Goal: Contribute content

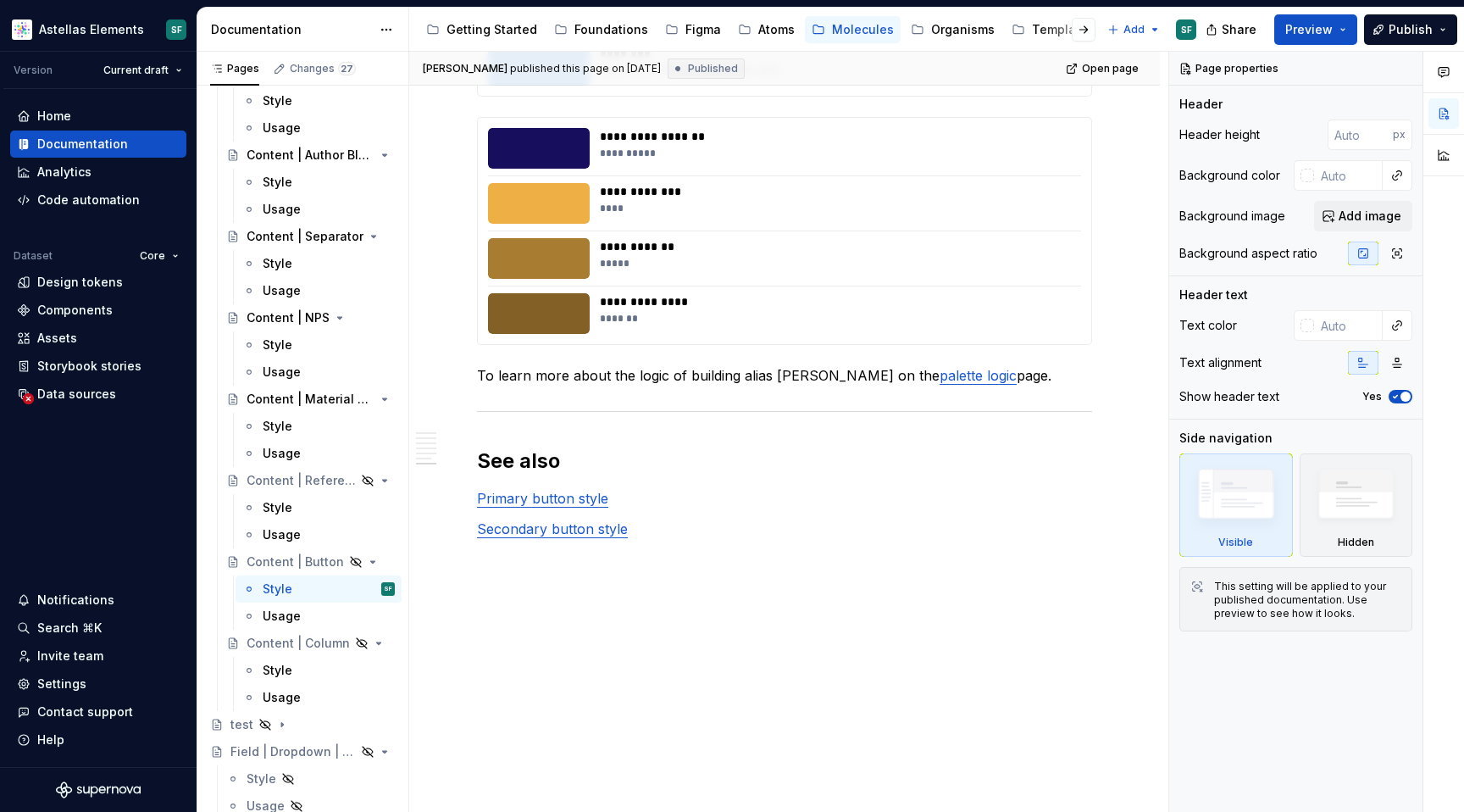
scroll to position [7170, 0]
click at [852, 29] on div "Molecules" at bounding box center [863, 29] width 62 height 17
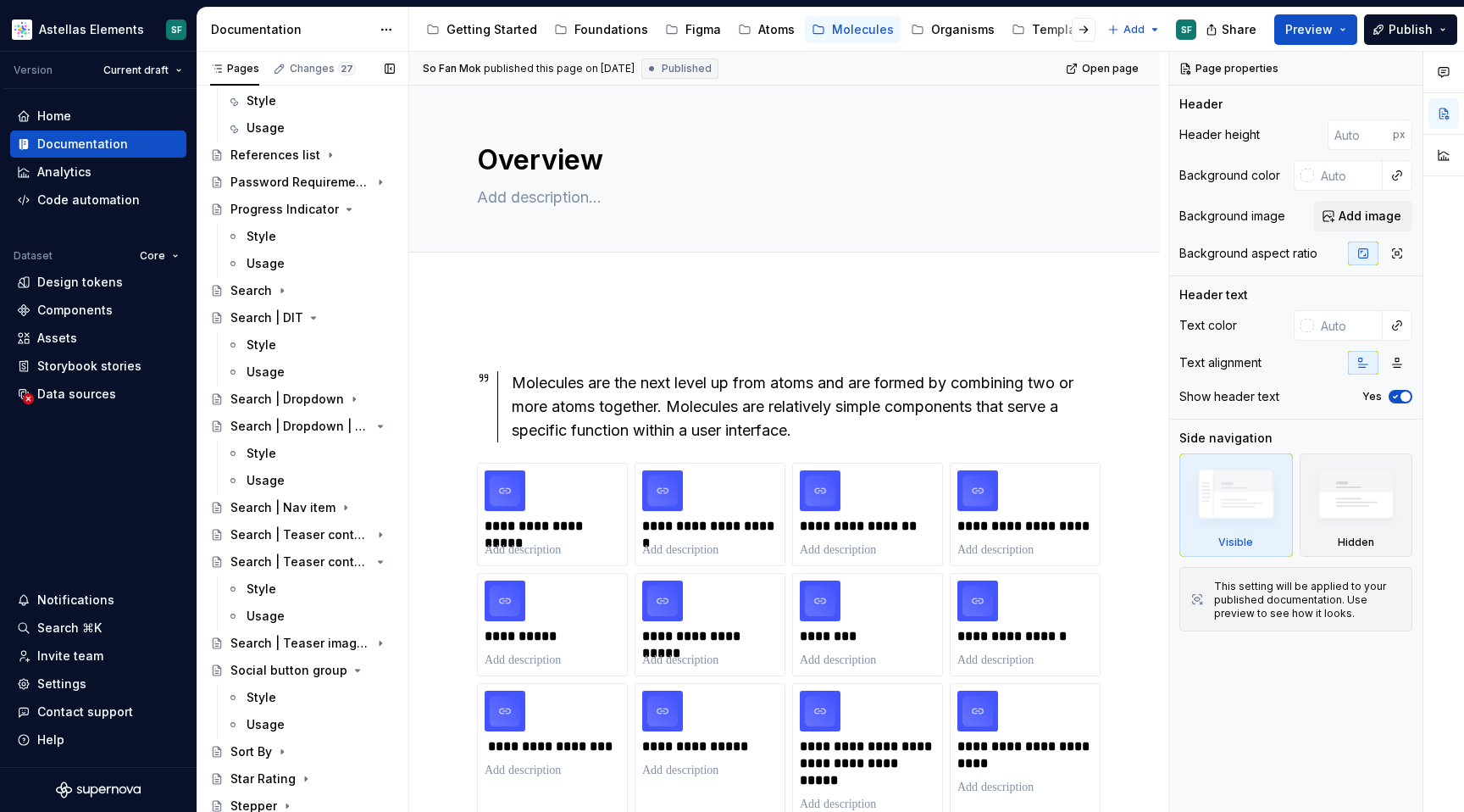
scroll to position [4977, 0]
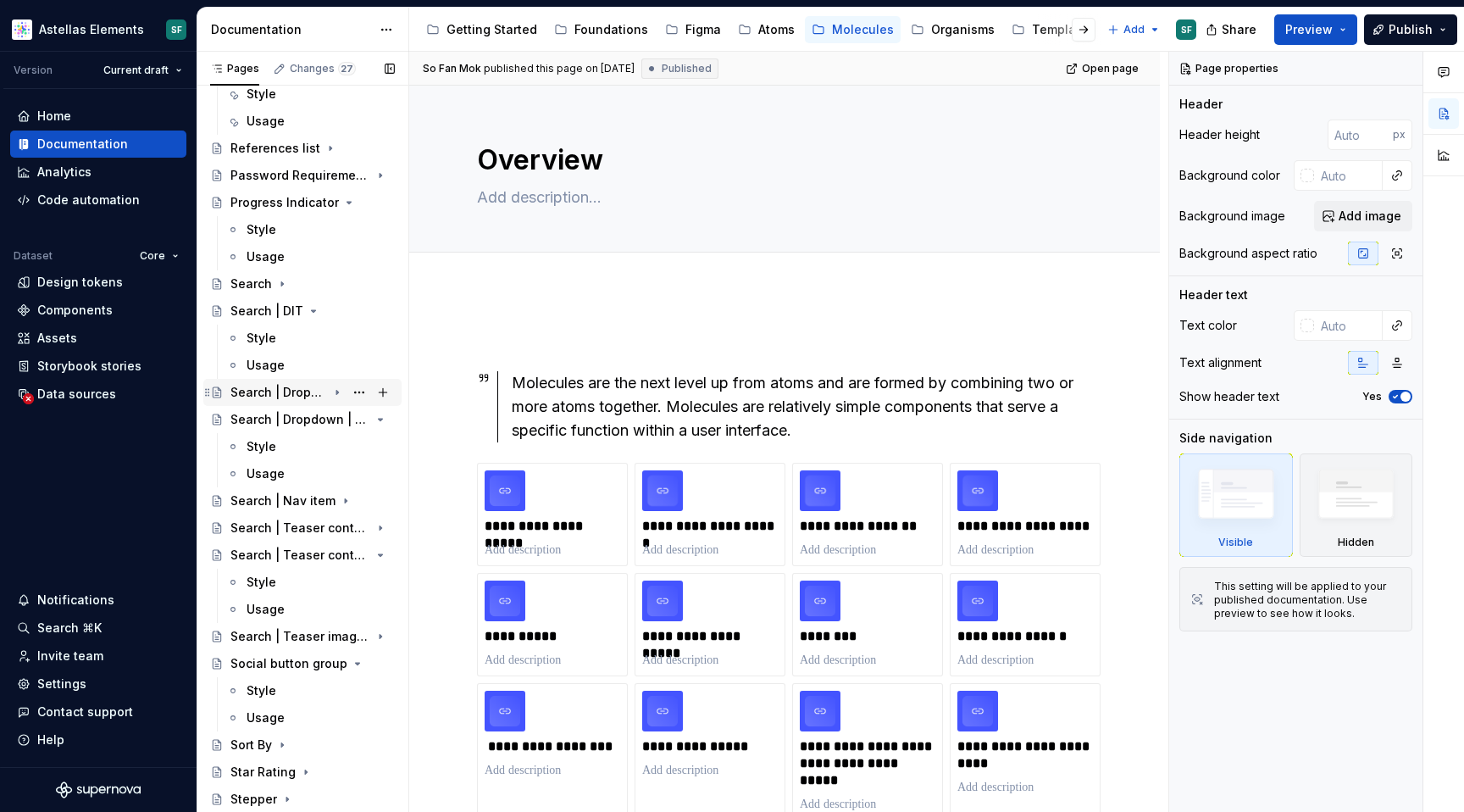
click at [294, 397] on div "Search | Dropdown" at bounding box center [279, 392] width 97 height 17
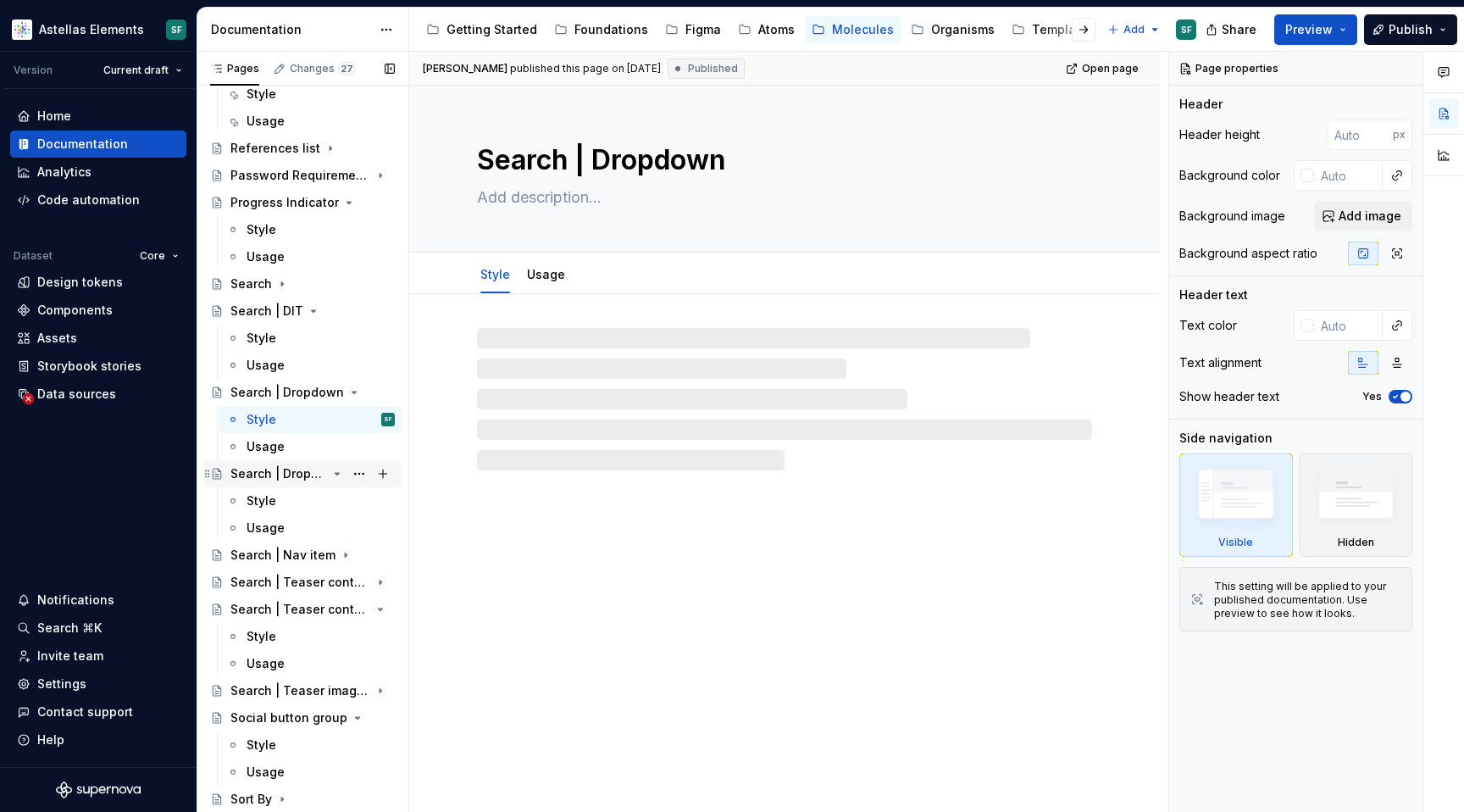
click at [292, 467] on div "Search | Dropdown | DIT" at bounding box center [279, 473] width 97 height 17
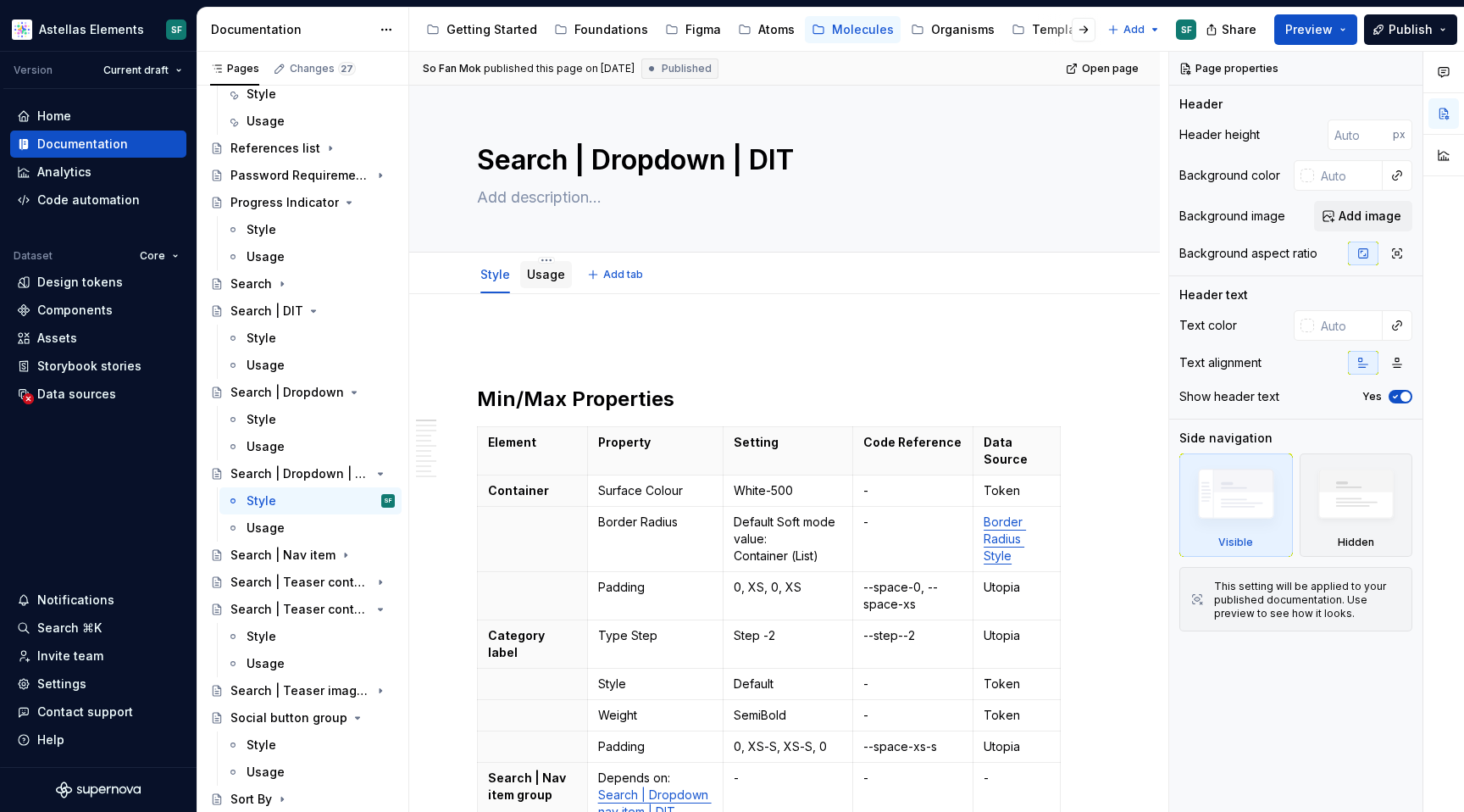
click at [541, 277] on link "Usage" at bounding box center [546, 274] width 38 height 14
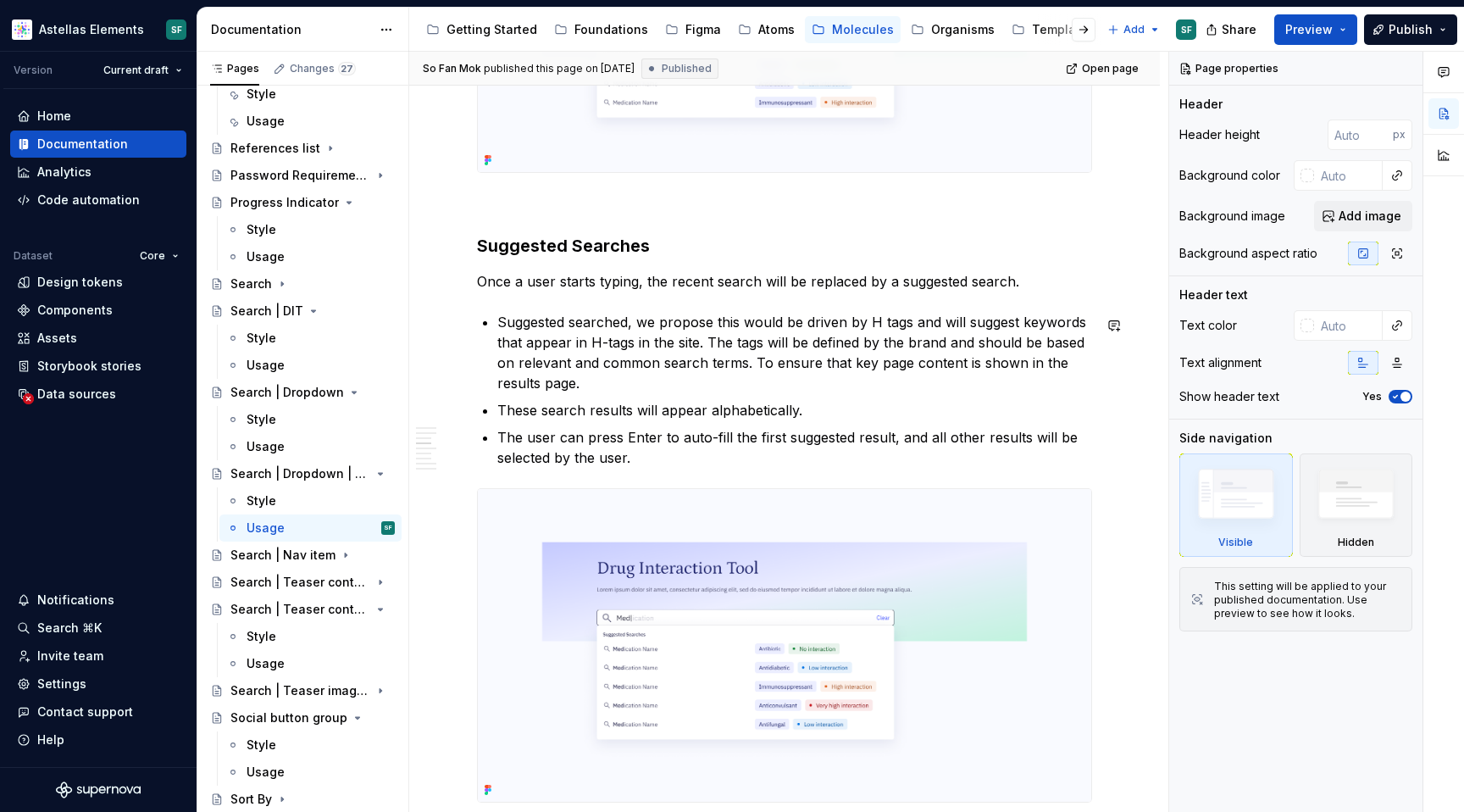
scroll to position [916, 0]
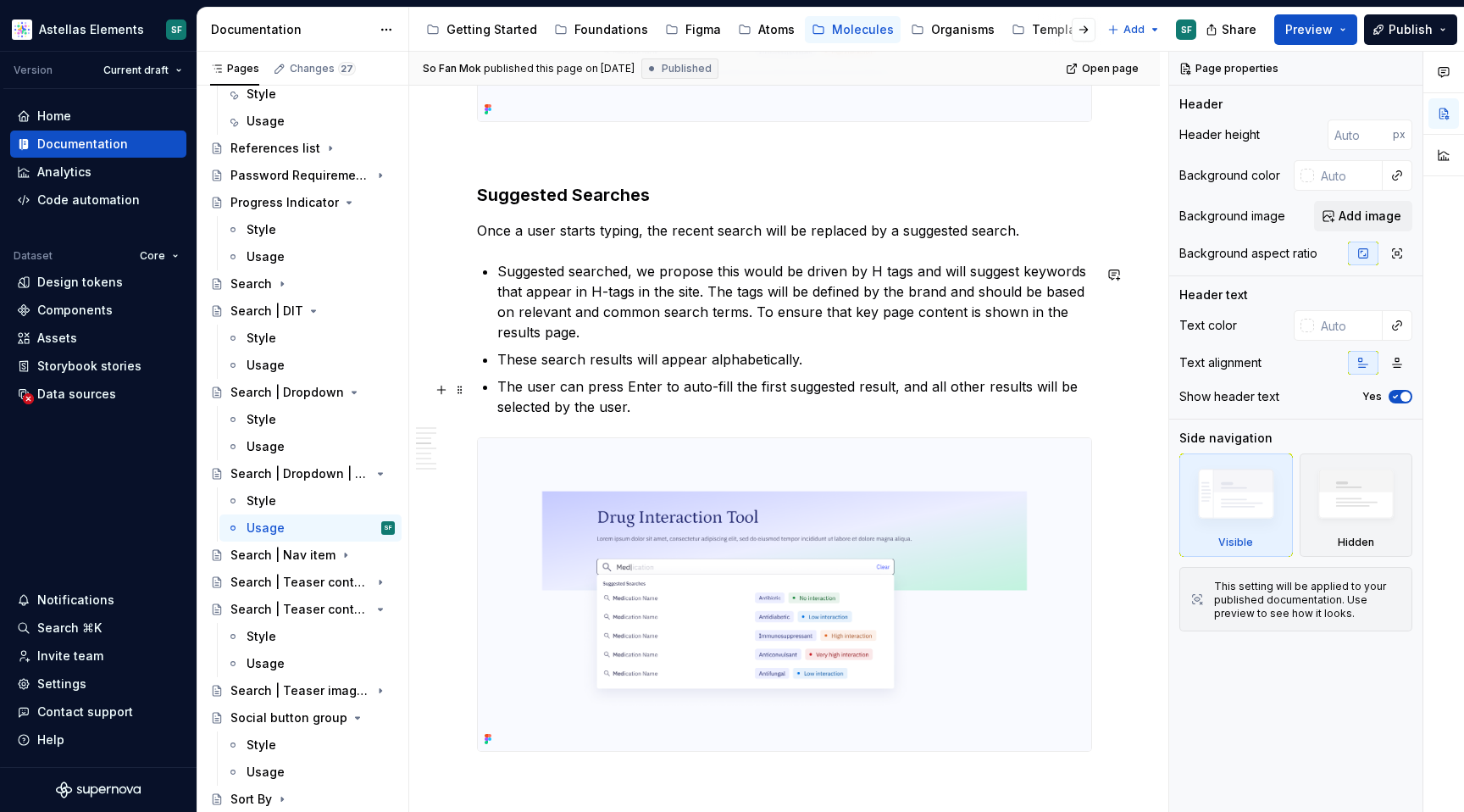
drag, startPoint x: 650, startPoint y: 411, endPoint x: 537, endPoint y: 399, distance: 113.6
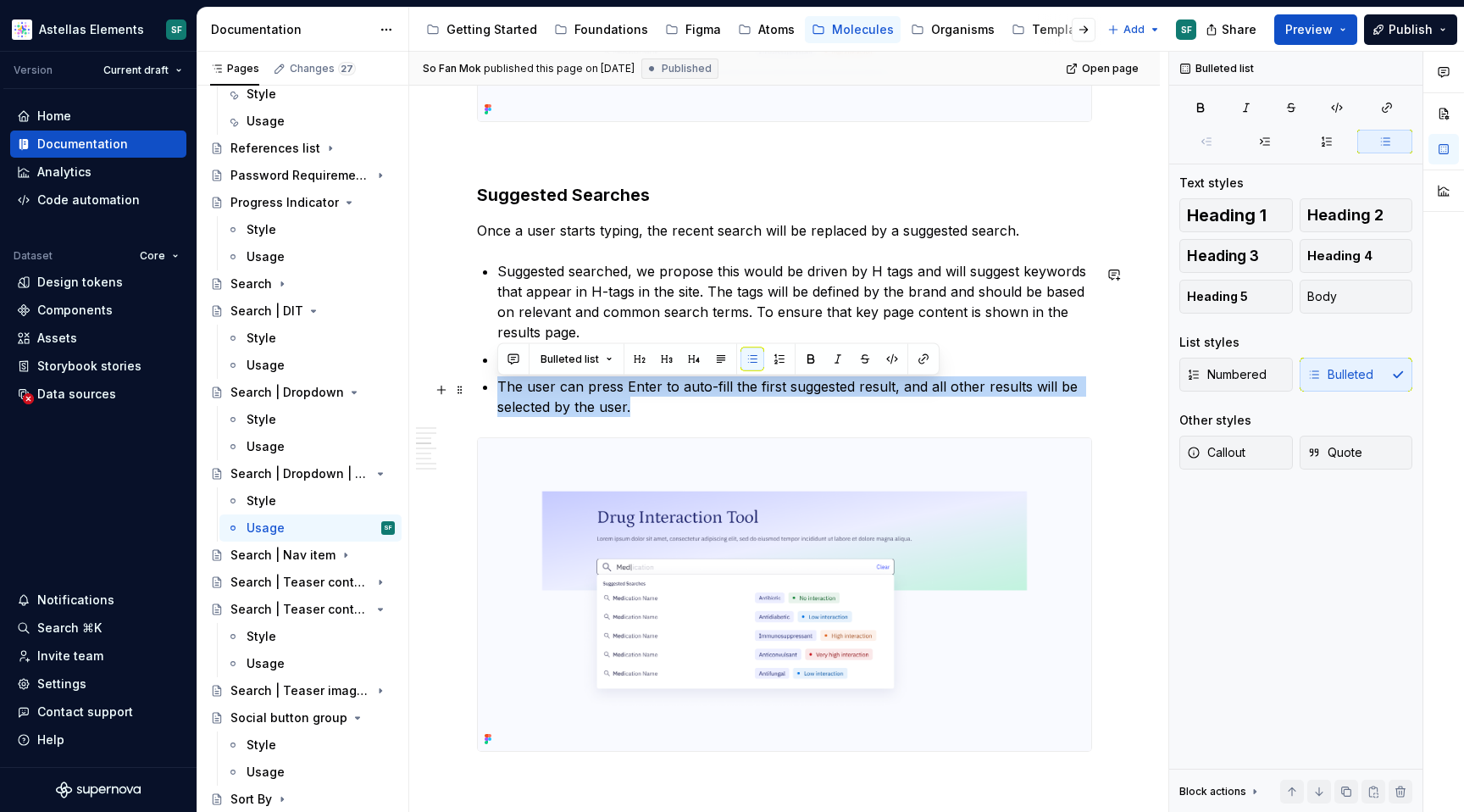
click at [598, 414] on p "The user can press Enter to auto-fill the first suggested result, and all other…" at bounding box center [794, 396] width 594 height 41
click at [650, 410] on p "The user can press Enter to auto-fill the first suggested result, and all other…" at bounding box center [794, 396] width 594 height 41
click at [651, 412] on p "The user can press Enter to auto-fill the first suggested result, and all other…" at bounding box center [794, 396] width 594 height 41
click at [651, 413] on p "The user can press Enter to auto-fill the first suggested result, and all other…" at bounding box center [794, 396] width 594 height 41
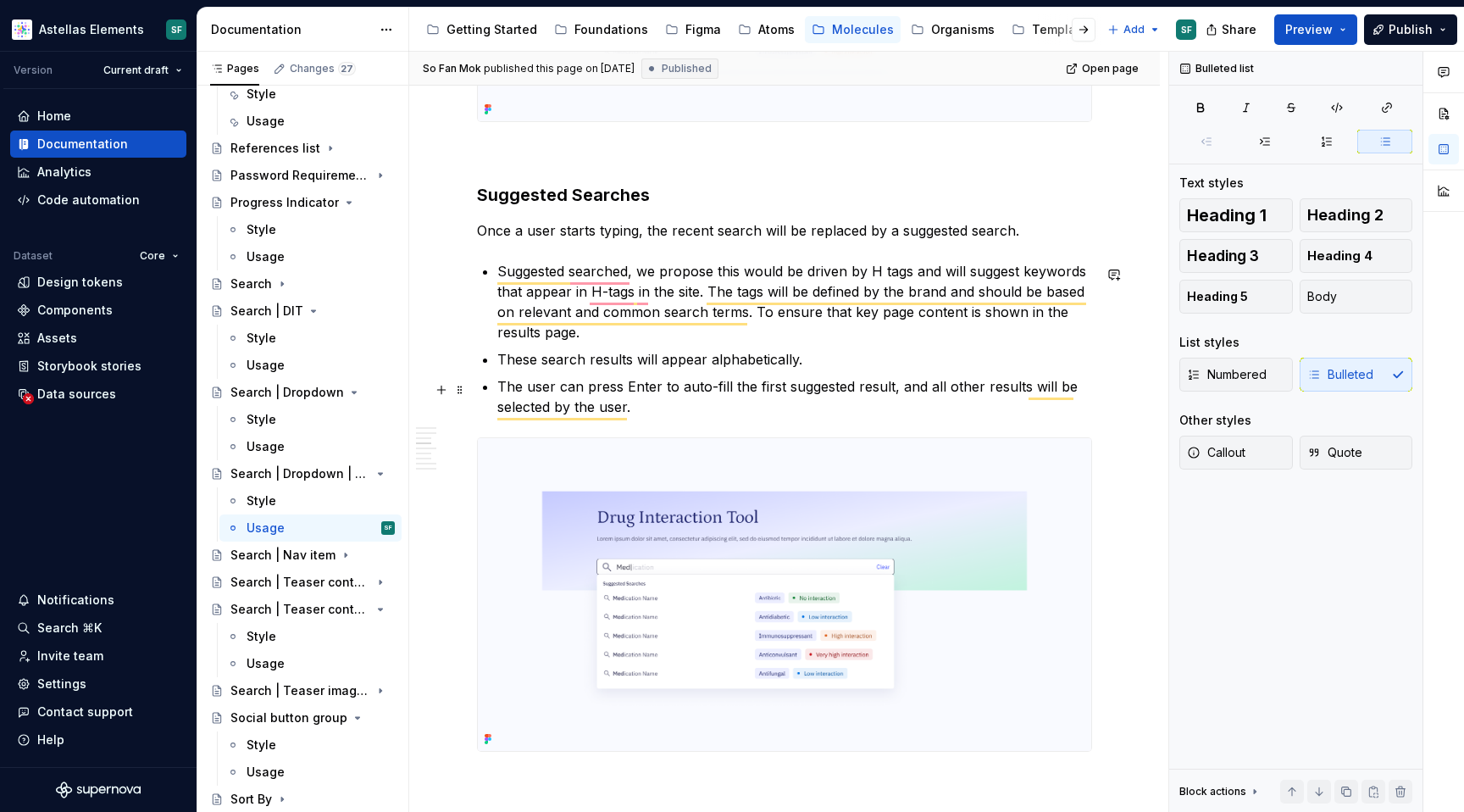
click at [648, 403] on p "The user can press Enter to auto-fill the first suggested result, and all other…" at bounding box center [794, 396] width 594 height 41
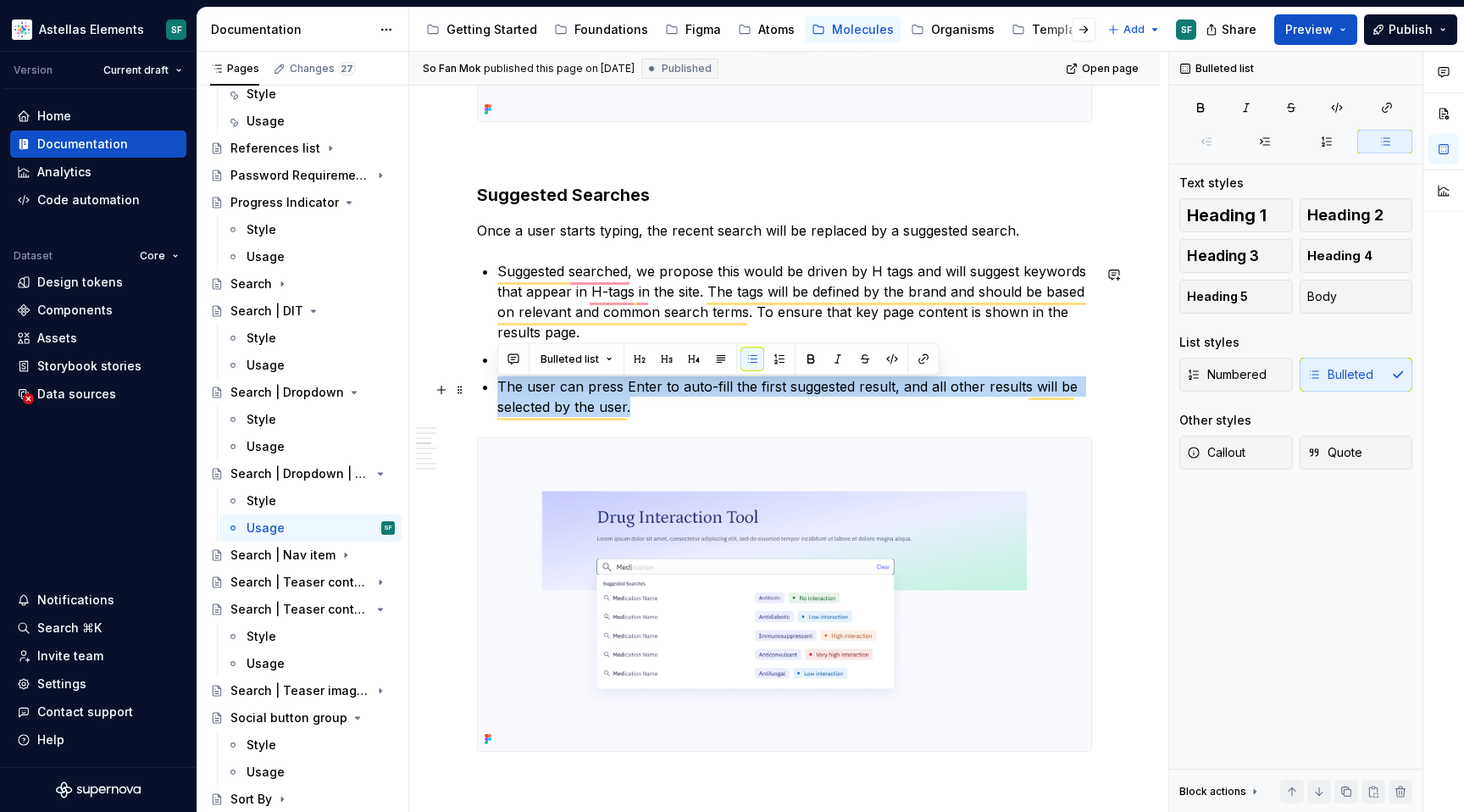
drag, startPoint x: 646, startPoint y: 416, endPoint x: 496, endPoint y: 392, distance: 151.9
click at [497, 392] on p "The user can press Enter to auto-fill the first suggested result, and all other…" at bounding box center [794, 396] width 594 height 41
click at [676, 411] on p "The user can press Enter to auto-fill the first suggested result, and all other…" at bounding box center [794, 396] width 594 height 41
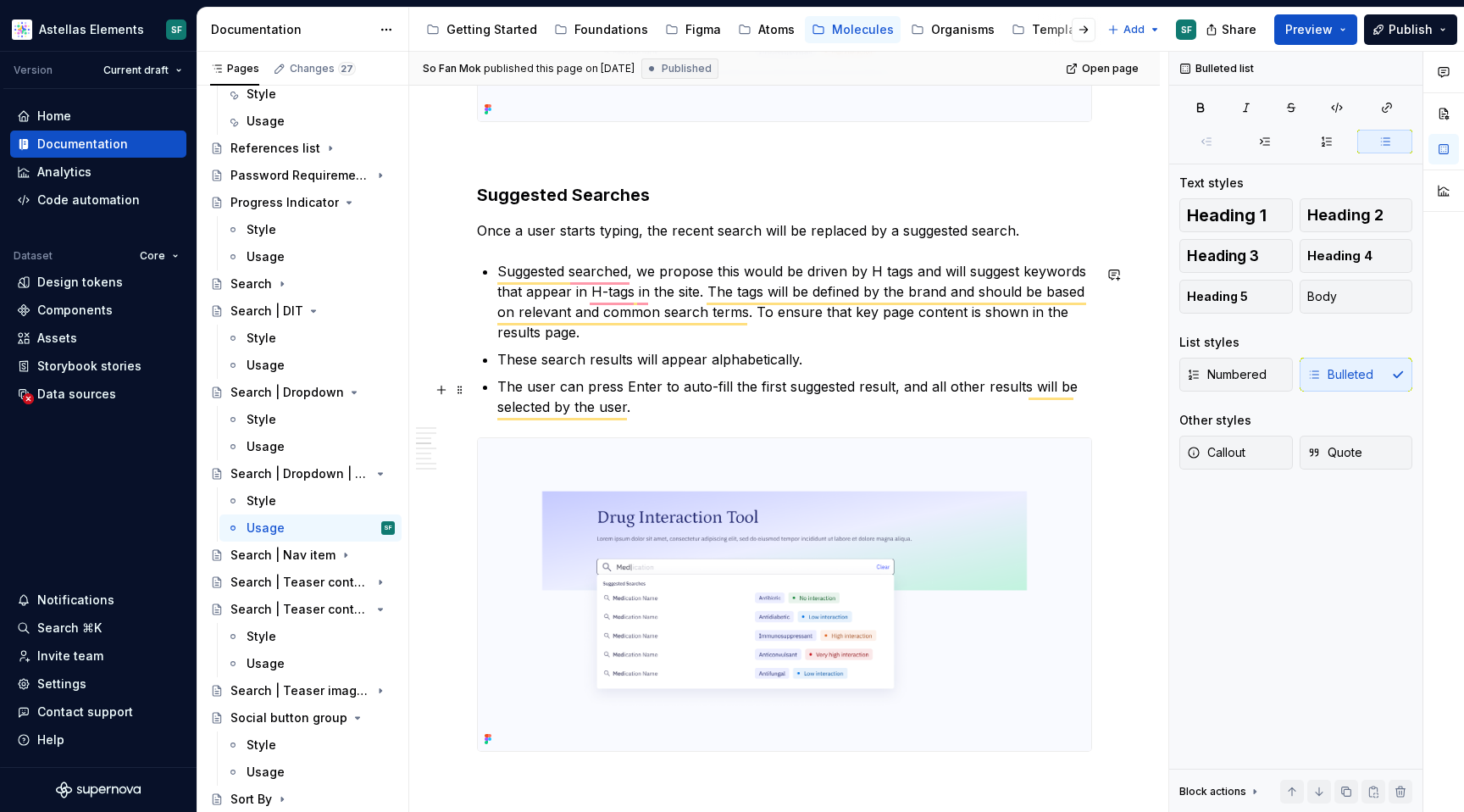
click at [497, 391] on p "The user can press Enter to auto-fill the first suggested result, and all other…" at bounding box center [794, 396] width 594 height 41
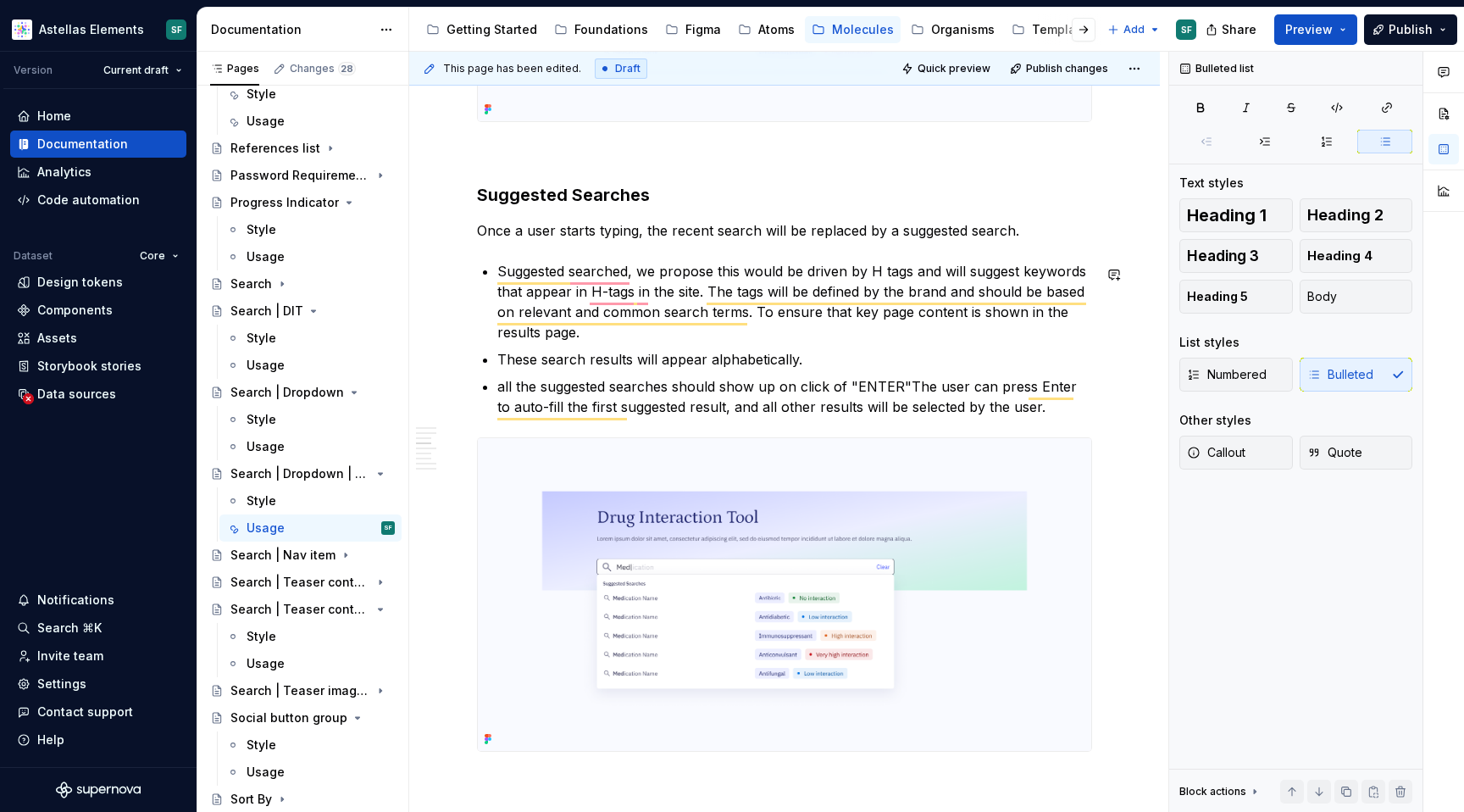
type textarea "*"
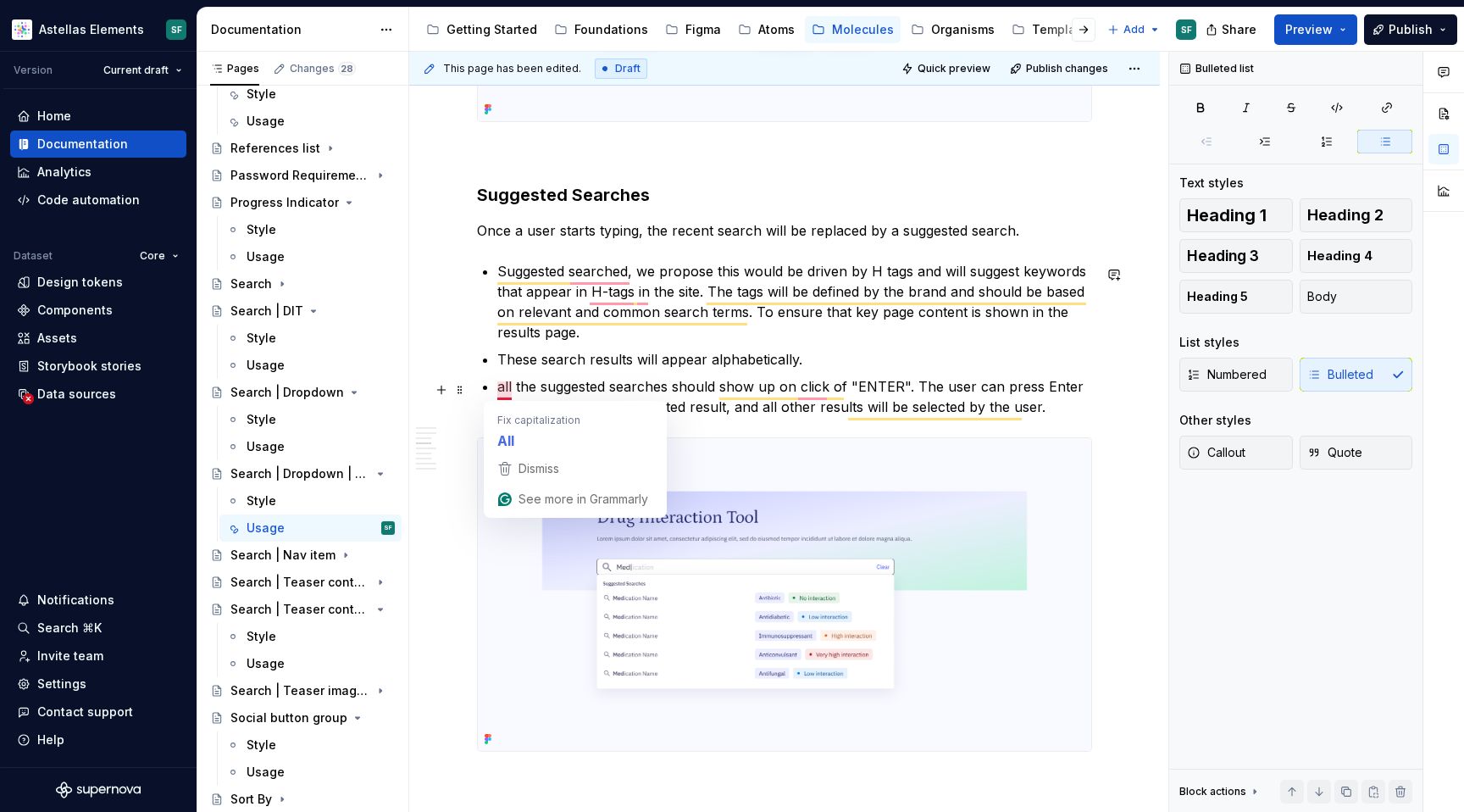
click at [499, 389] on p "all the suggested searches should show up on click of "ENTER". The user can pre…" at bounding box center [794, 396] width 594 height 41
click at [705, 391] on p "All the suggested searches should show up on click of "ENTER". The user can pre…" at bounding box center [794, 396] width 594 height 41
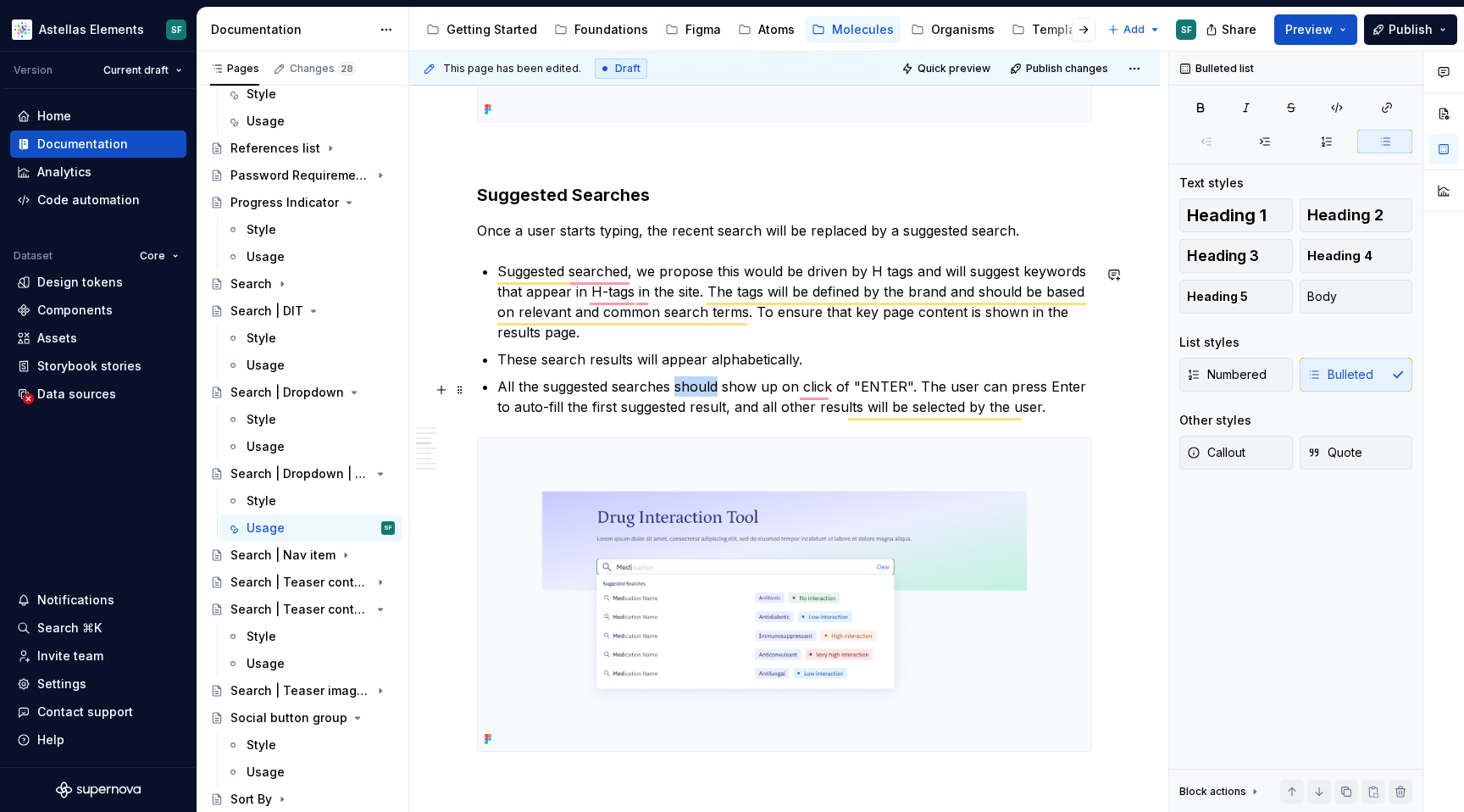
click at [705, 391] on p "All the suggested searches should show up on click of "ENTER". The user can pre…" at bounding box center [794, 396] width 594 height 41
click at [724, 392] on p "All the suggested searches is show up on click of "ENTER". The user can press E…" at bounding box center [794, 396] width 594 height 41
click at [762, 390] on p "All the suggested searches is shown up on click of "ENTER". The user can press …" at bounding box center [794, 396] width 594 height 41
click at [866, 387] on p "All the suggested searches is shown up wheb user click of "ENTER". The user can…" at bounding box center [794, 396] width 594 height 41
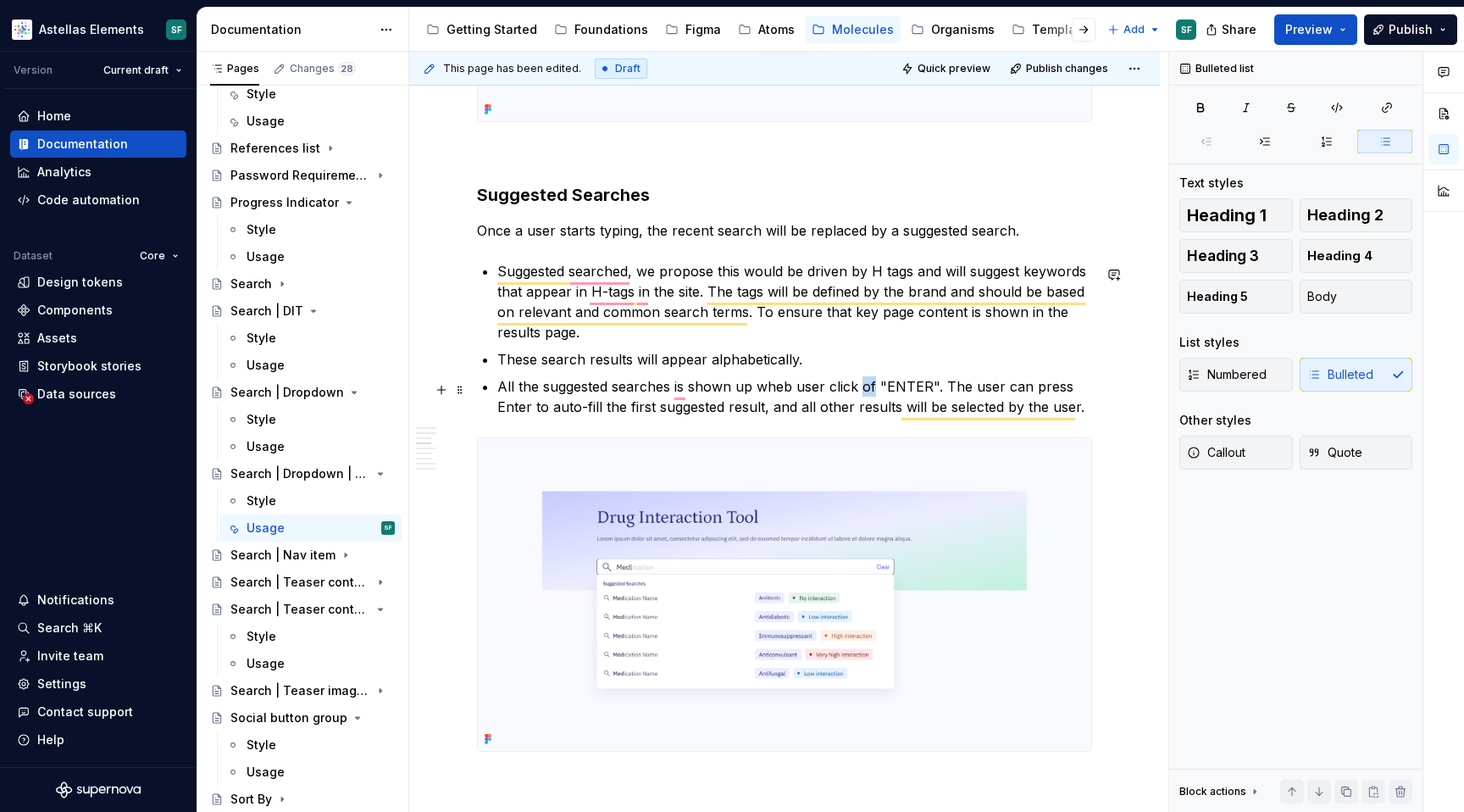
click at [866, 387] on p "All the suggested searches is shown up wheb user click of "ENTER". The user can…" at bounding box center [794, 396] width 594 height 41
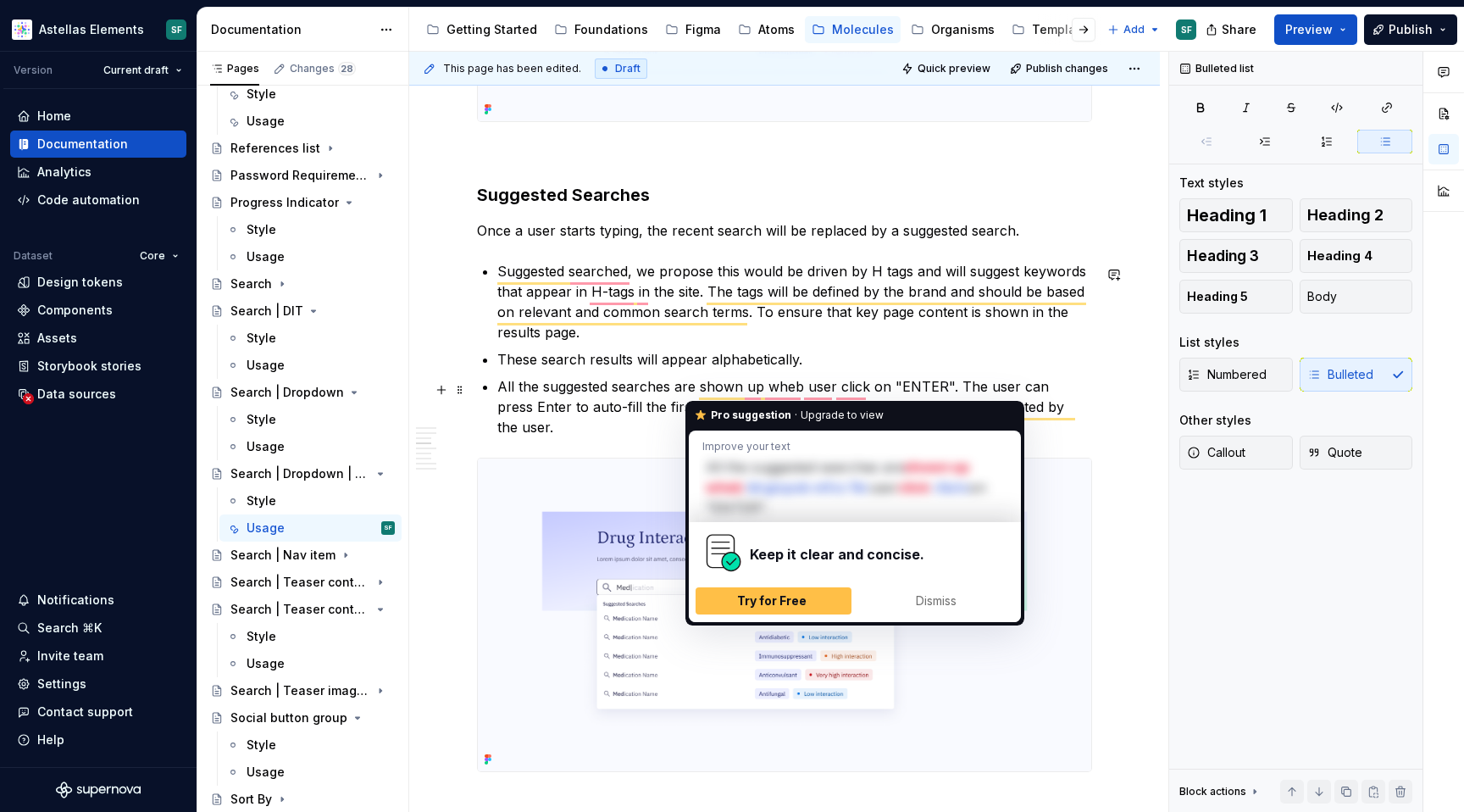
click at [752, 379] on p "All the suggested searches are shown up wheb user click on "ENTER". The user ca…" at bounding box center [794, 406] width 594 height 61
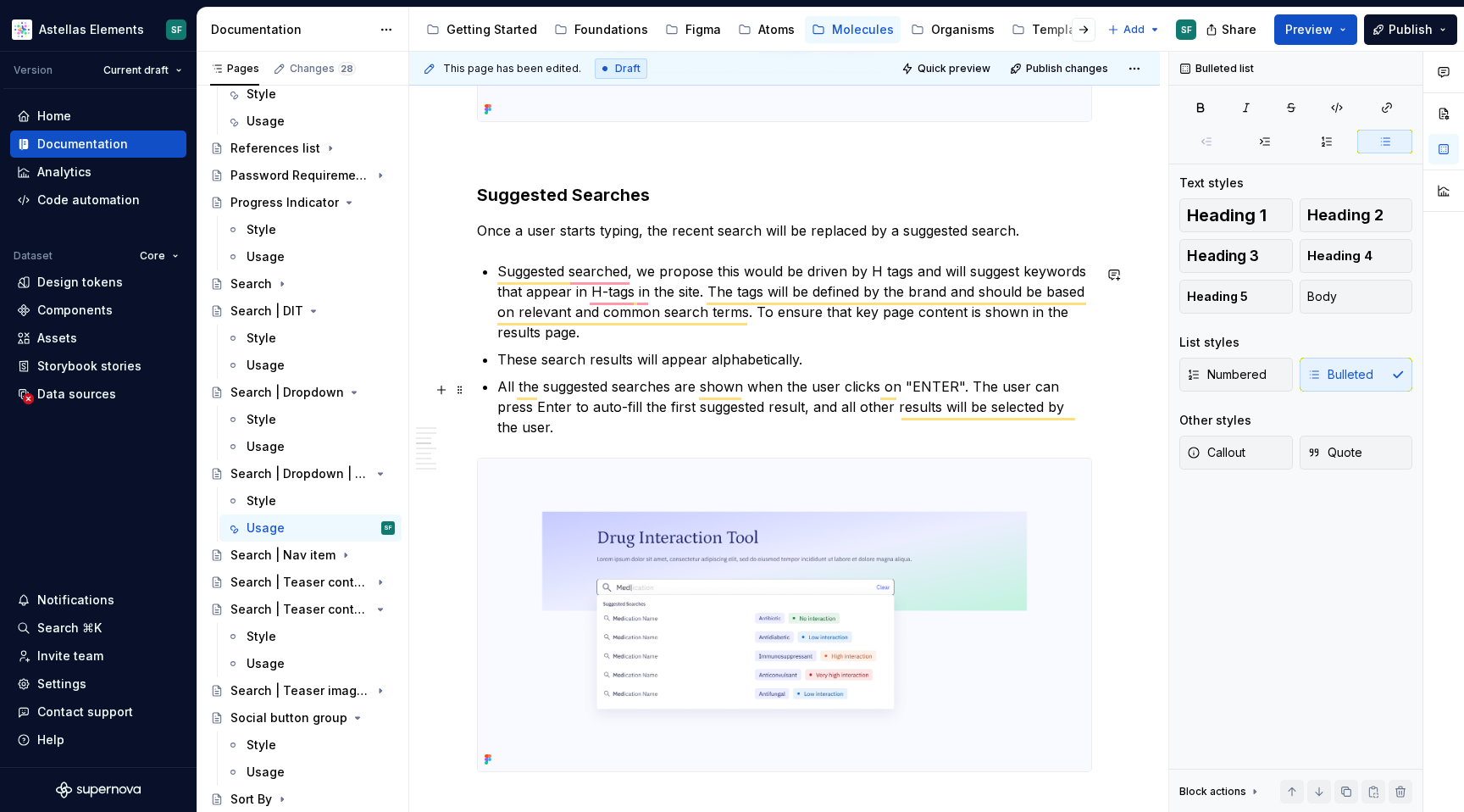
click at [965, 385] on p "All the suggested searches are shown when the user clicks on "ENTER". The user …" at bounding box center [794, 406] width 594 height 61
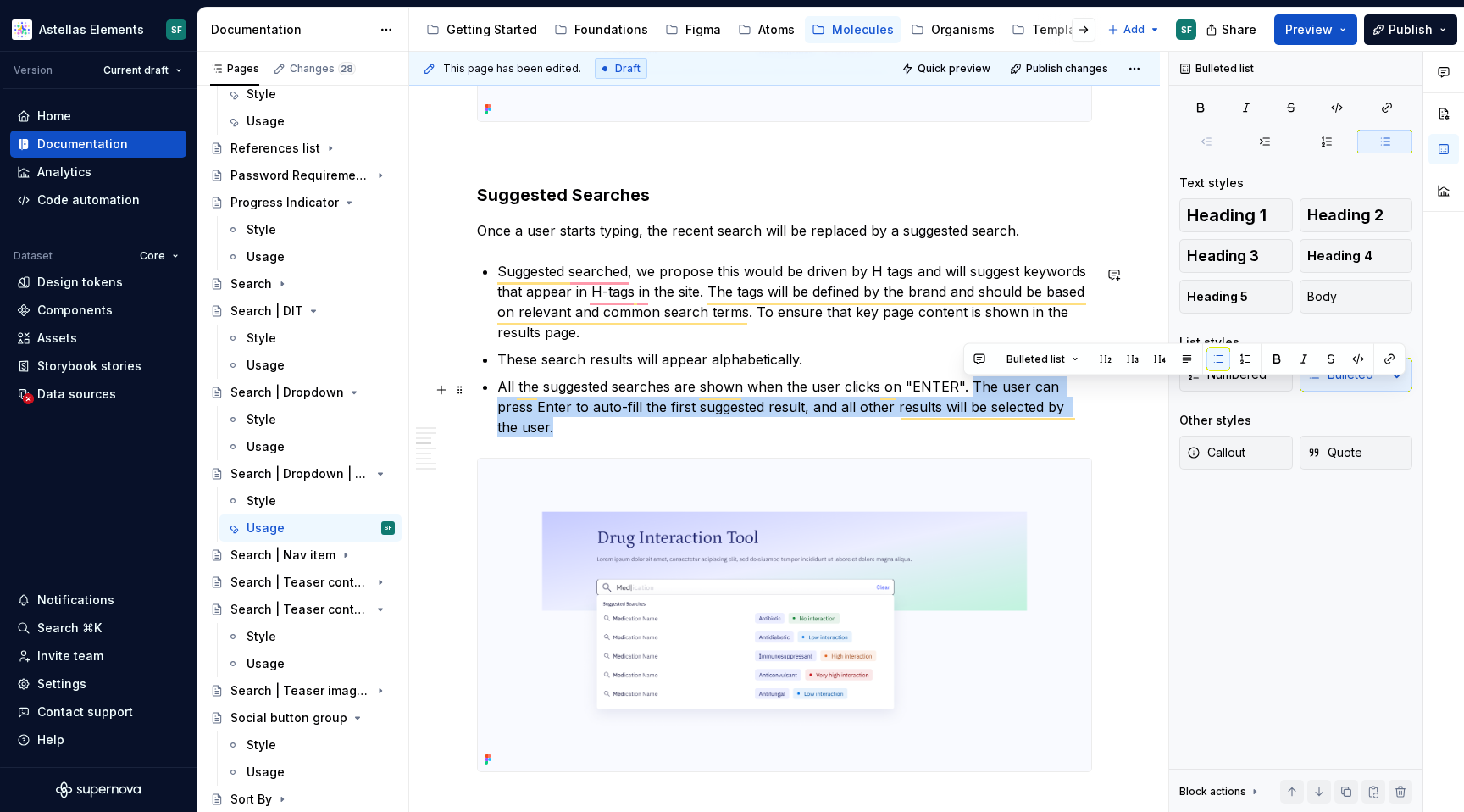
drag, startPoint x: 965, startPoint y: 386, endPoint x: 1089, endPoint y: 406, distance: 125.6
click at [1089, 406] on p "All the suggested searches are shown when the user clicks on "ENTER". The user …" at bounding box center [794, 406] width 594 height 61
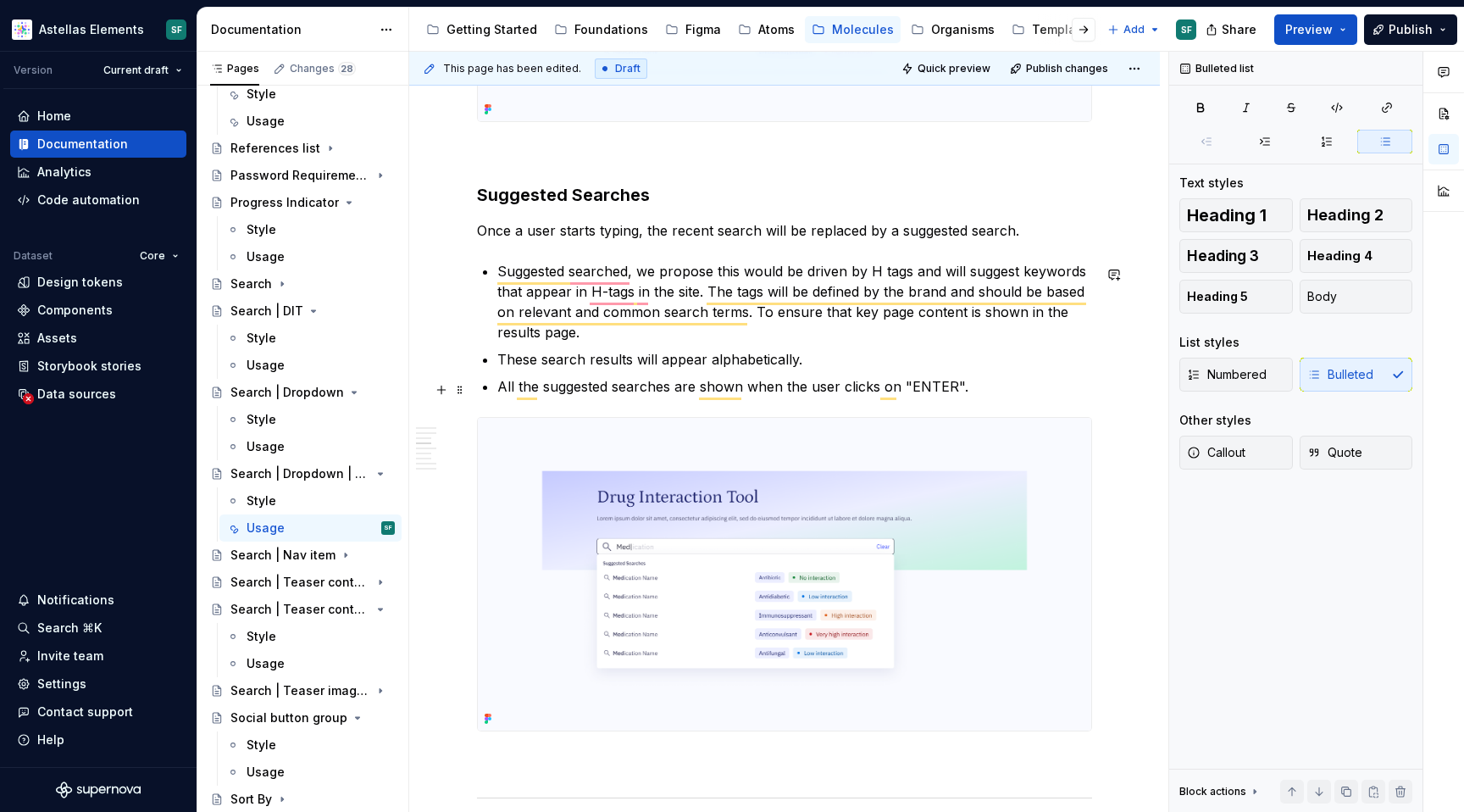
click at [673, 392] on p "All the suggested searches are shown when the user clicks on "ENTER"." at bounding box center [794, 385] width 594 height 20
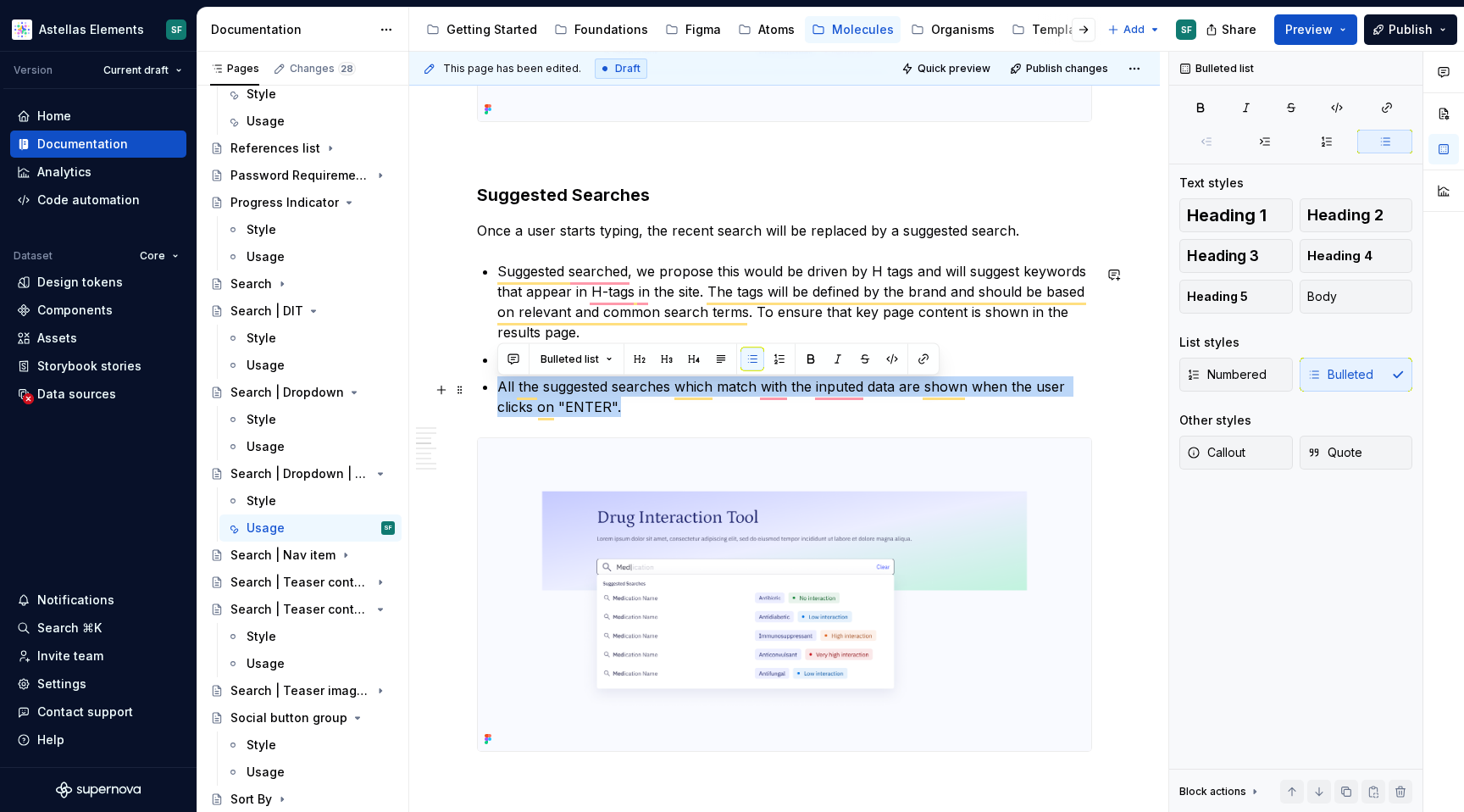
drag, startPoint x: 616, startPoint y: 411, endPoint x: 496, endPoint y: 390, distance: 121.8
copy p "All the suggested searches which match with the inputed data are shown when the…"
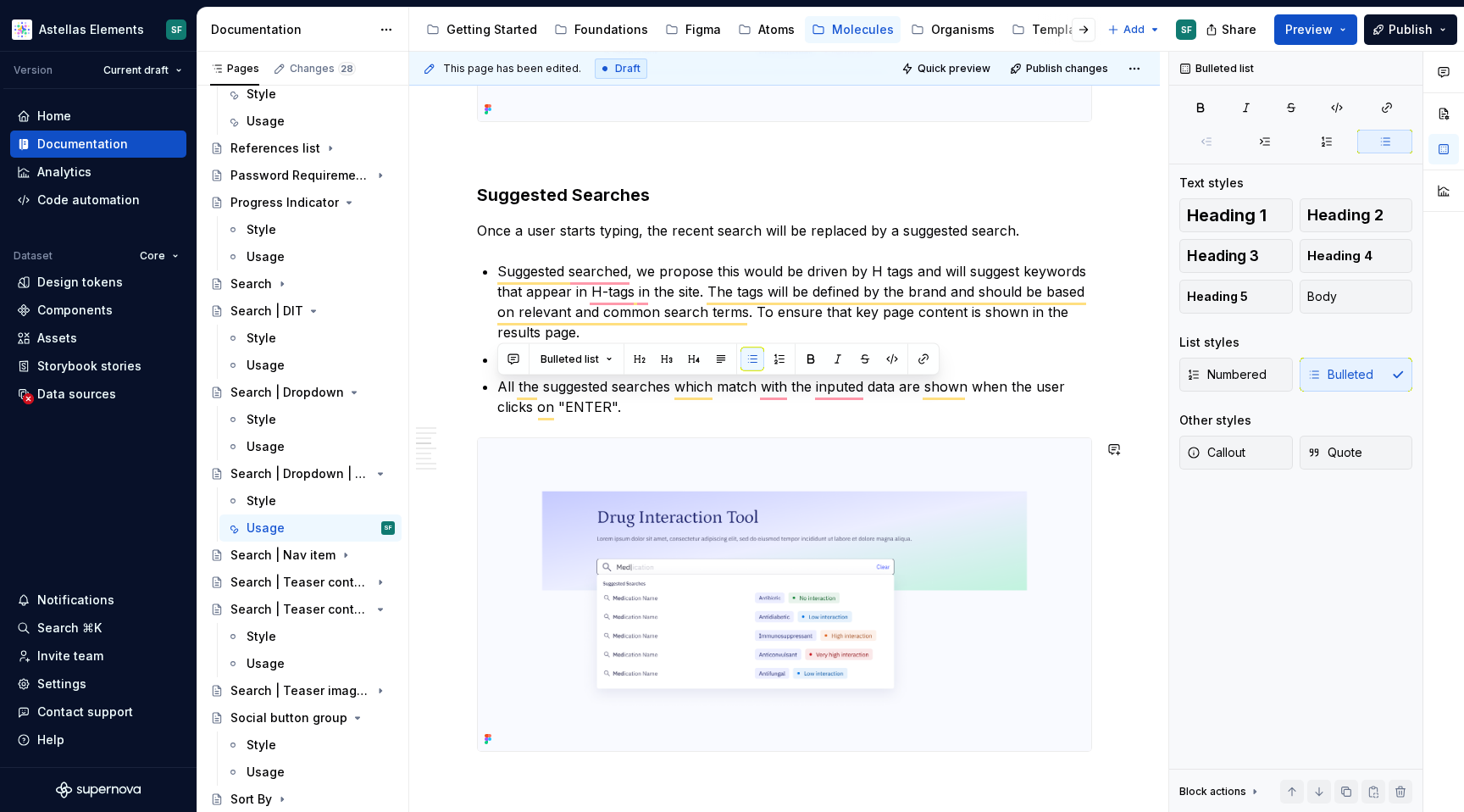
drag, startPoint x: 589, startPoint y: 389, endPoint x: 495, endPoint y: 396, distance: 94.3
drag, startPoint x: 497, startPoint y: 394, endPoint x: 649, endPoint y: 411, distance: 152.9
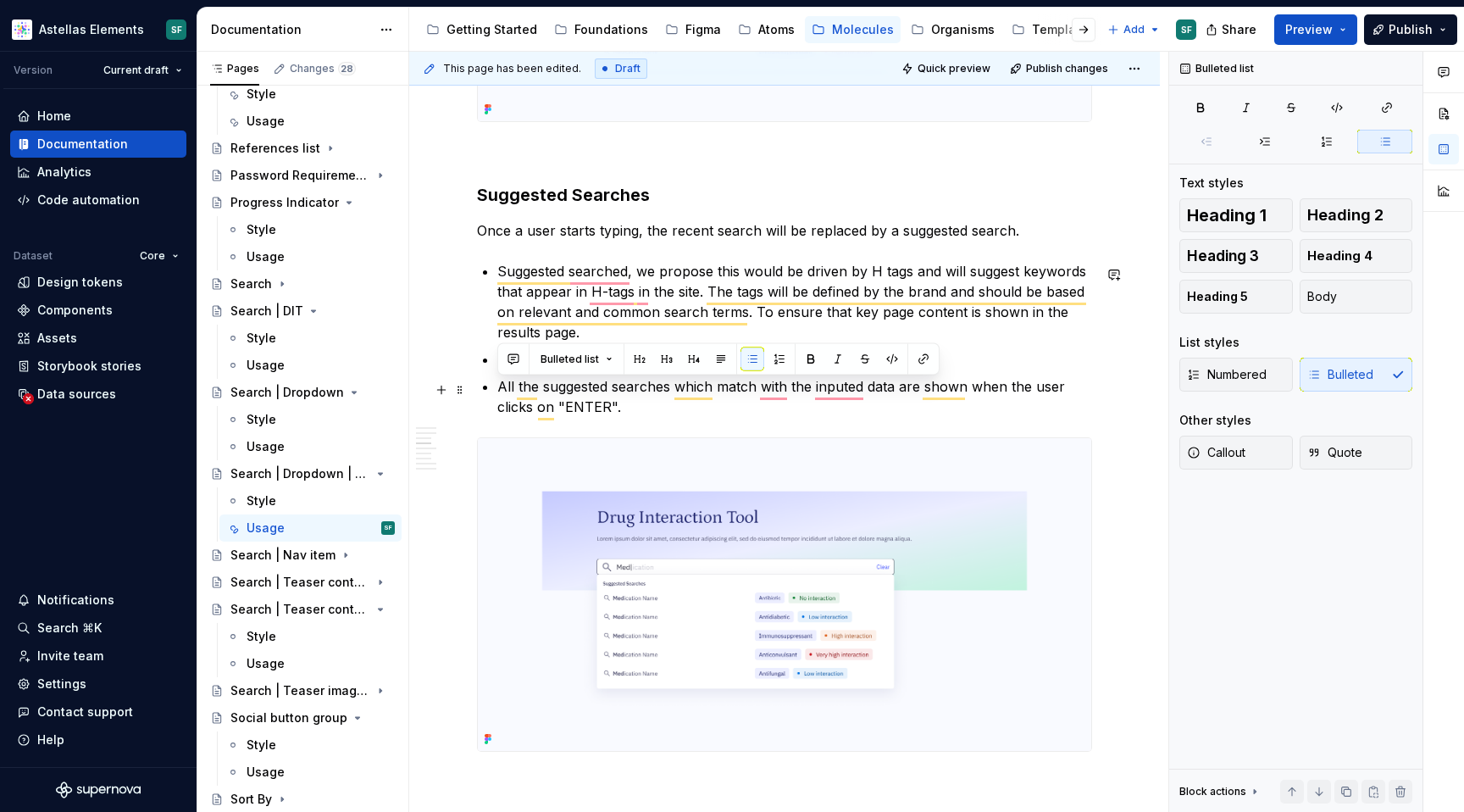
click at [649, 411] on p "All the suggested searches which match with the inputed data are shown when the…" at bounding box center [794, 396] width 594 height 41
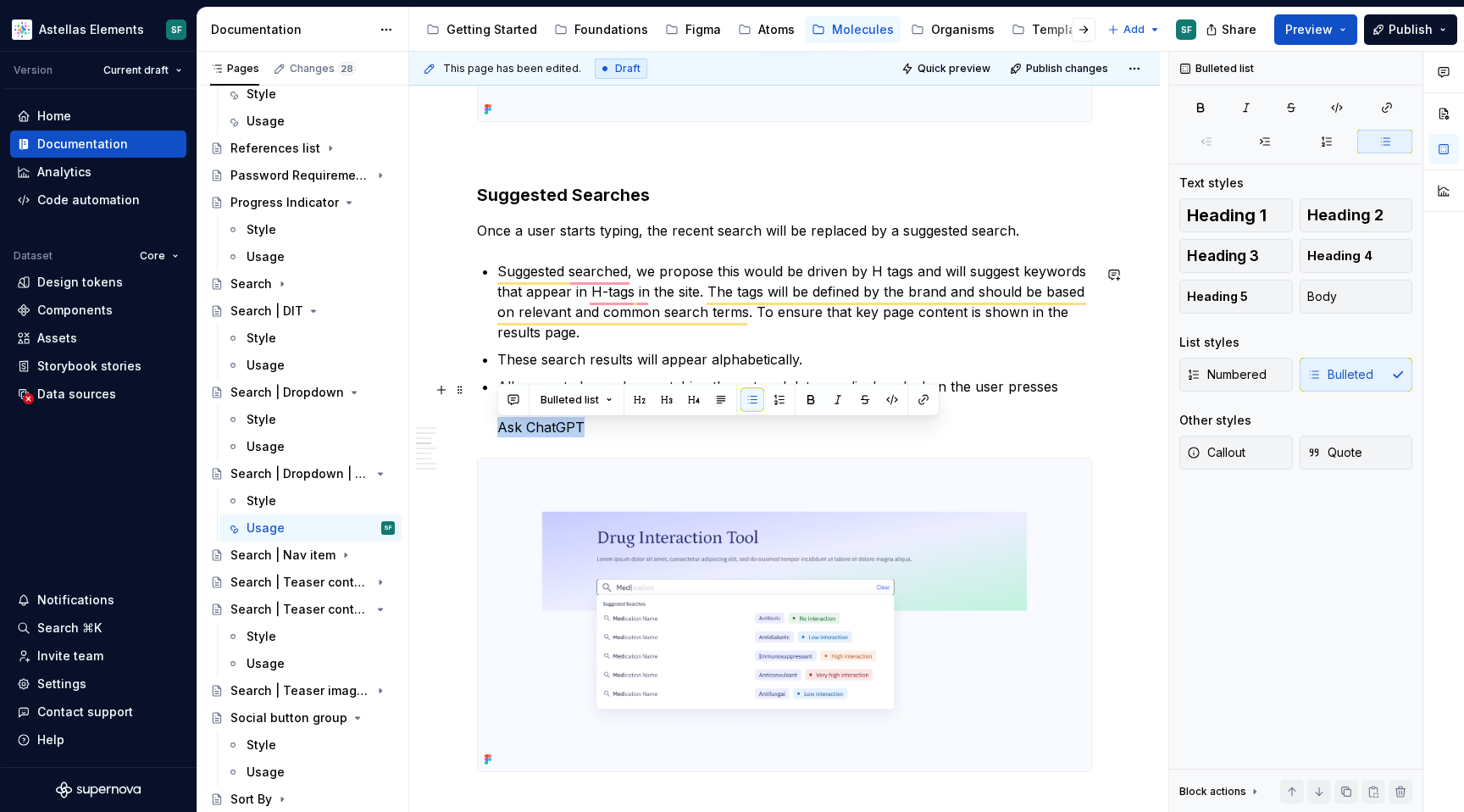
drag, startPoint x: 633, startPoint y: 432, endPoint x: 486, endPoint y: 430, distance: 147.0
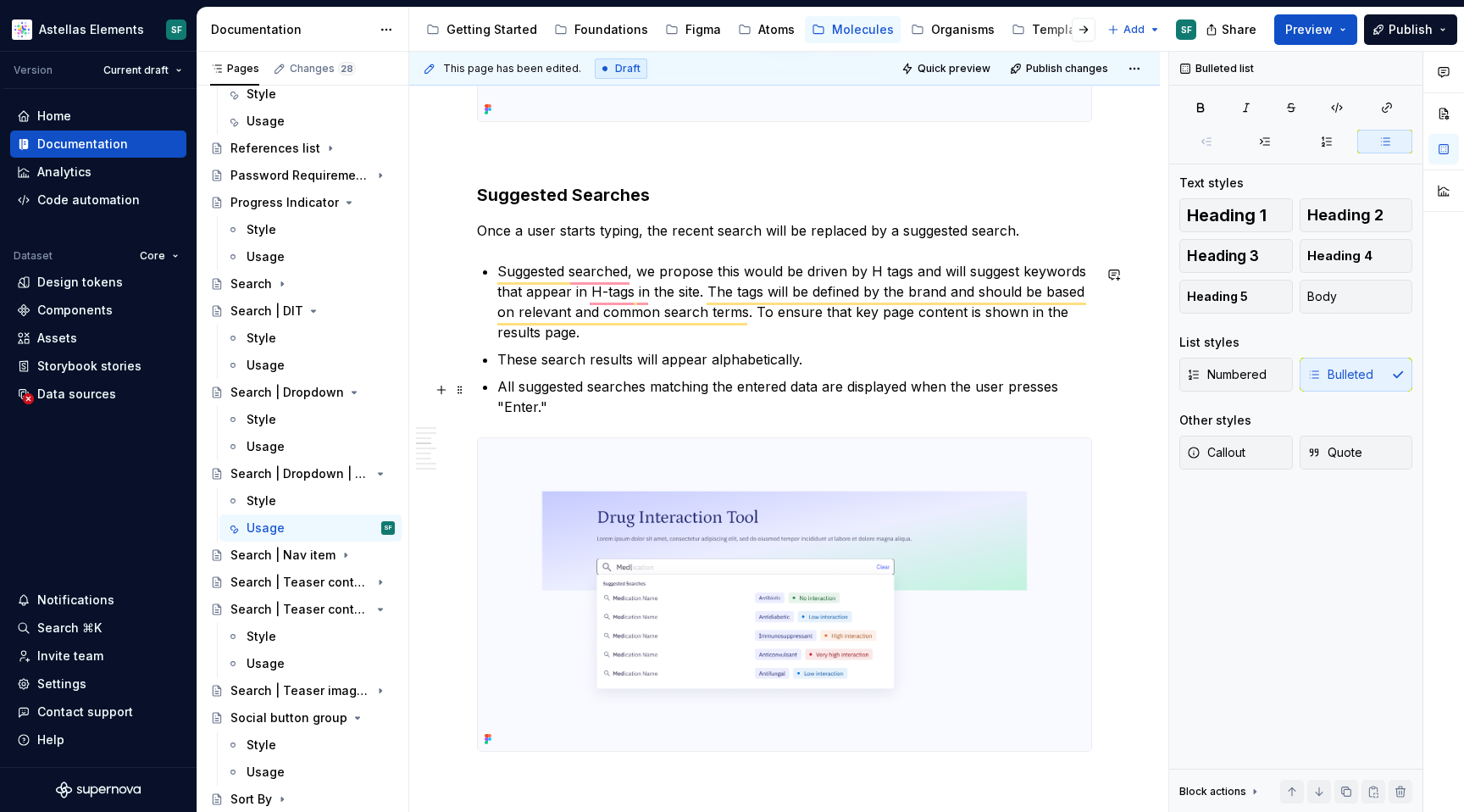
click at [562, 414] on p "All suggested searches matching the entered data are displayed when the user pr…" at bounding box center [794, 396] width 594 height 41
click at [1346, 25] on button "Preview" at bounding box center [1315, 29] width 83 height 31
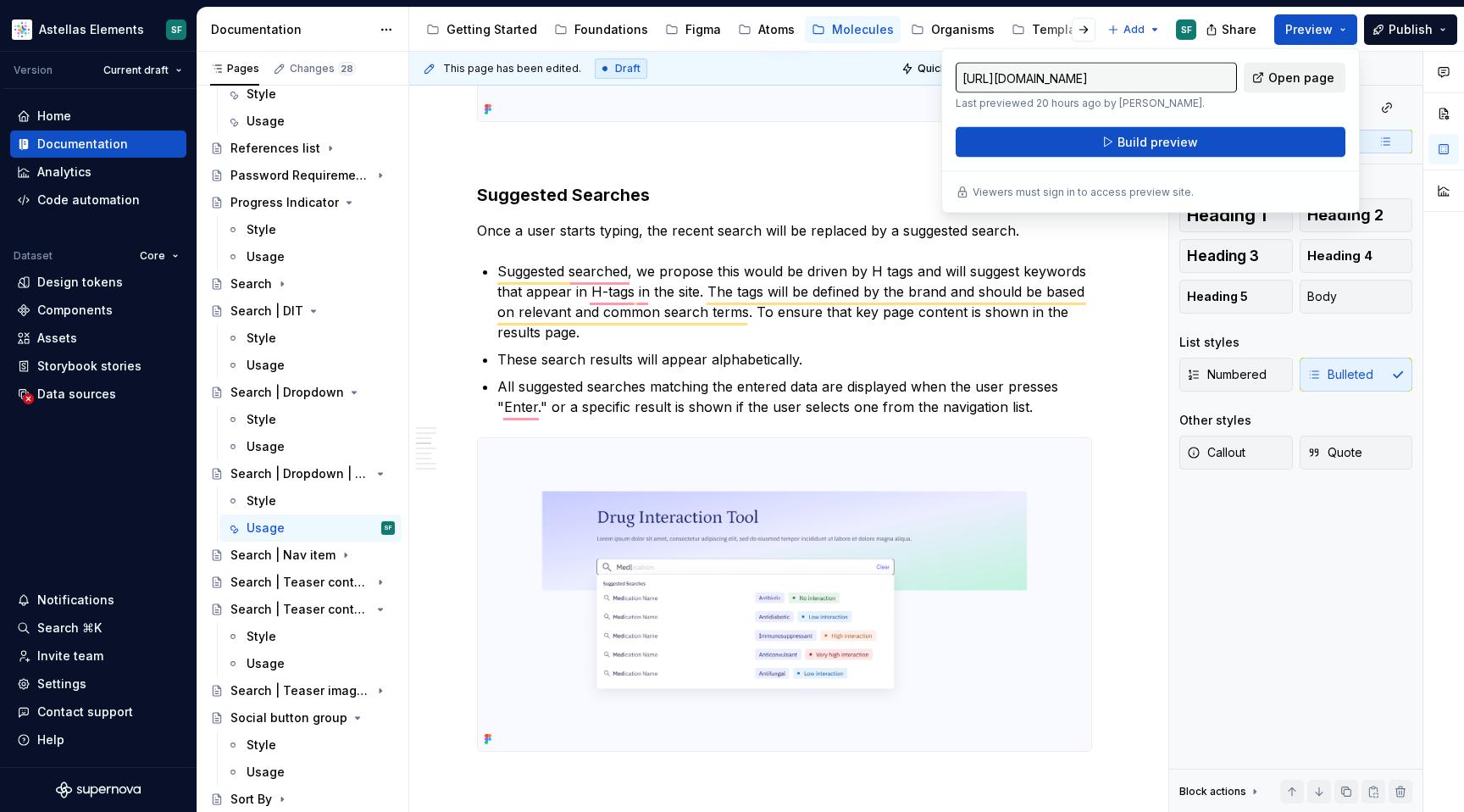
type textarea "*"
click at [1262, 17] on button "Share" at bounding box center [1232, 29] width 70 height 31
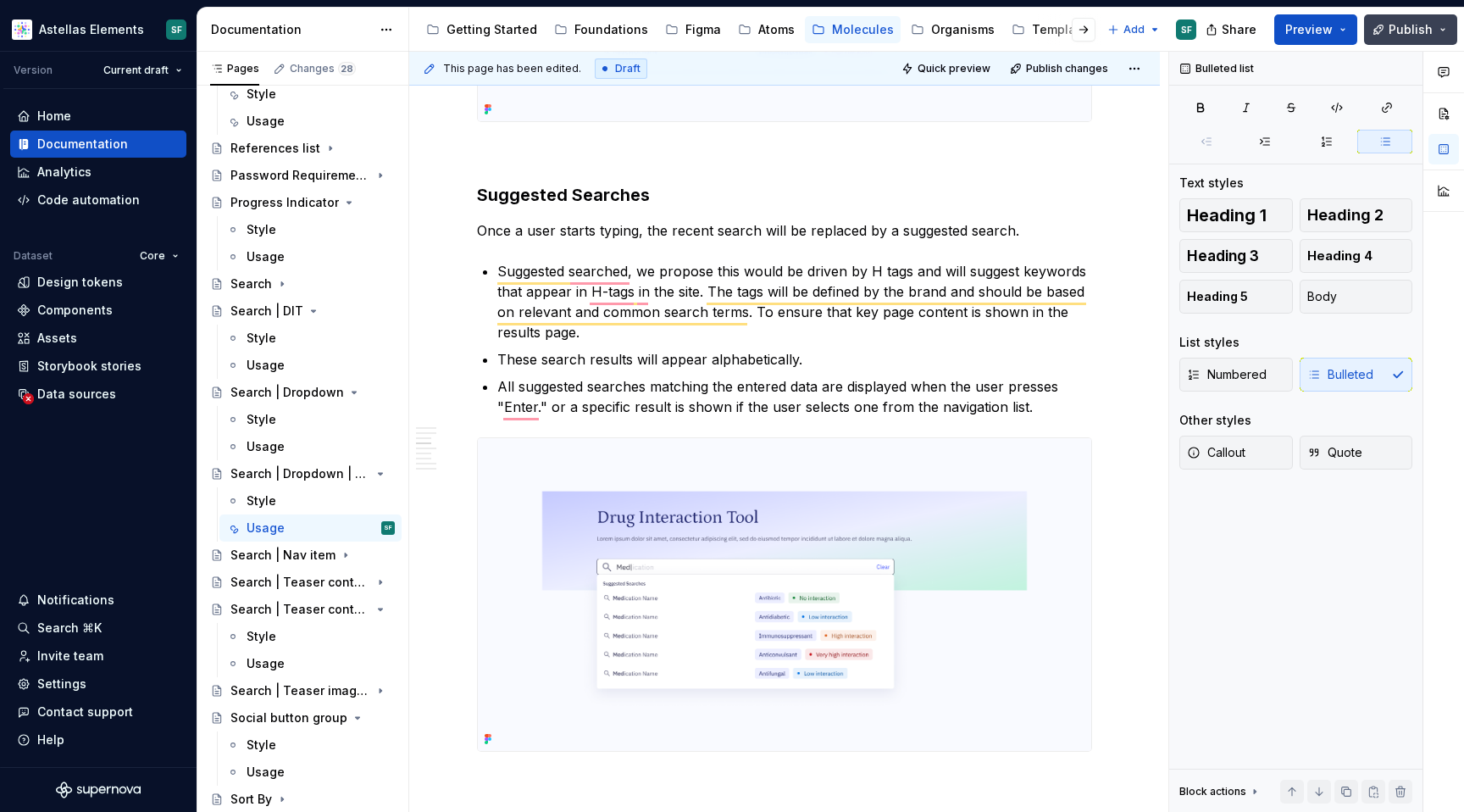
click at [1413, 26] on span "Publish" at bounding box center [1411, 29] width 44 height 17
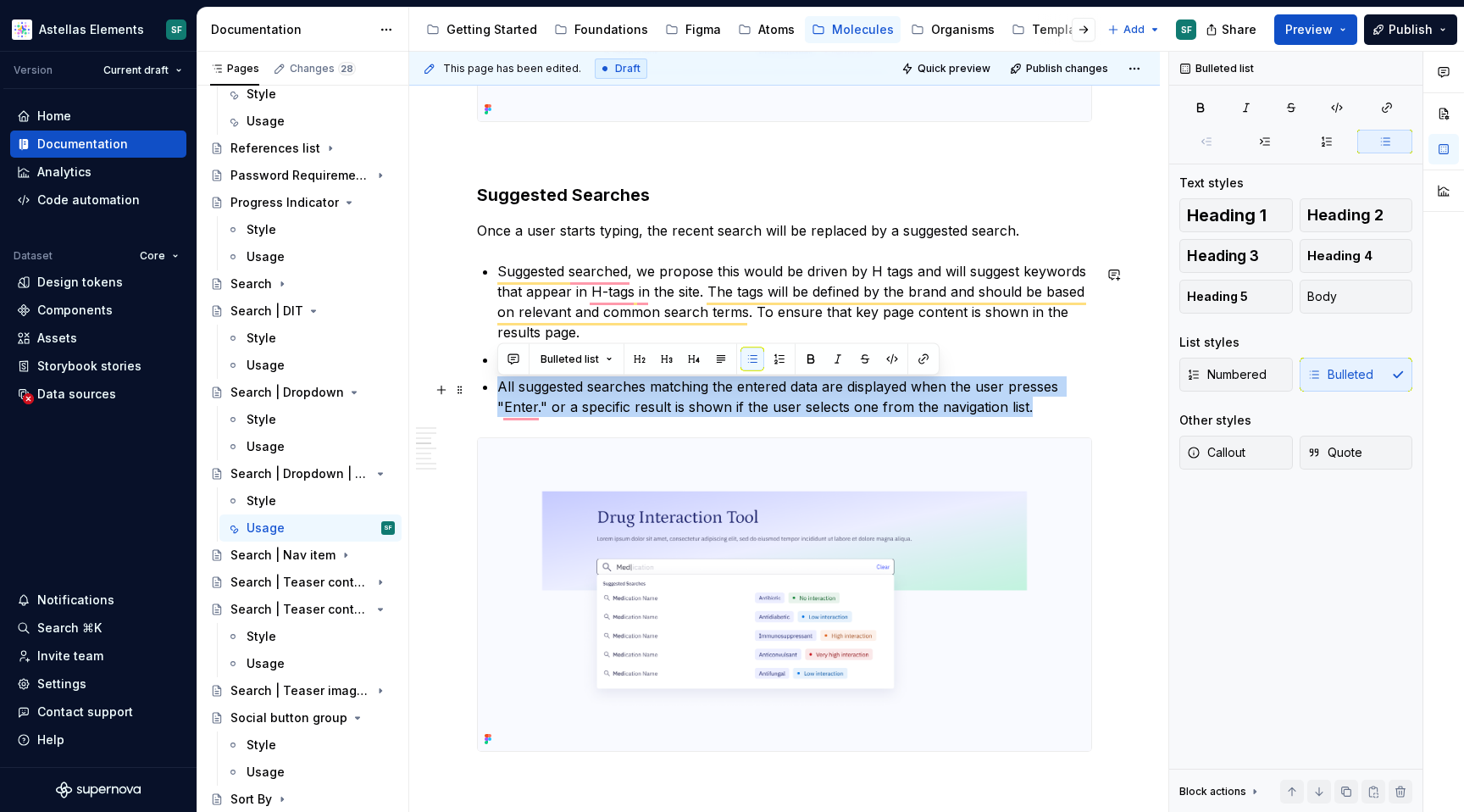
drag, startPoint x: 1032, startPoint y: 414, endPoint x: 489, endPoint y: 383, distance: 543.9
click at [497, 383] on li "All suggested searches matching the entered data are displayed when the user pr…" at bounding box center [794, 396] width 594 height 41
copy p "All suggested searches matching the entered data are displayed when the user pr…"
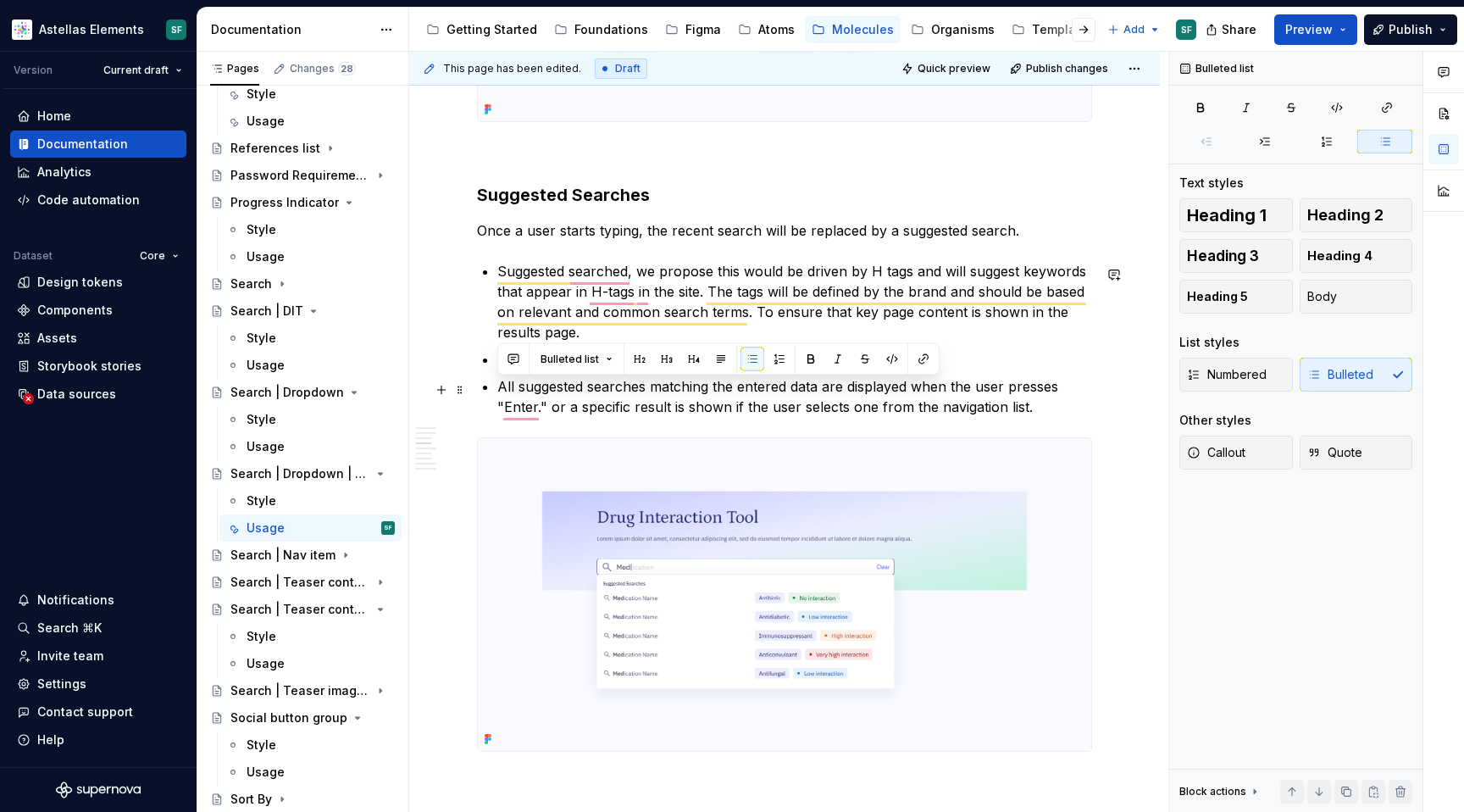
click at [837, 393] on p "All suggested searches matching the entered data are displayed when the user pr…" at bounding box center [794, 396] width 594 height 41
click at [1442, 32] on button "Publish" at bounding box center [1411, 29] width 94 height 31
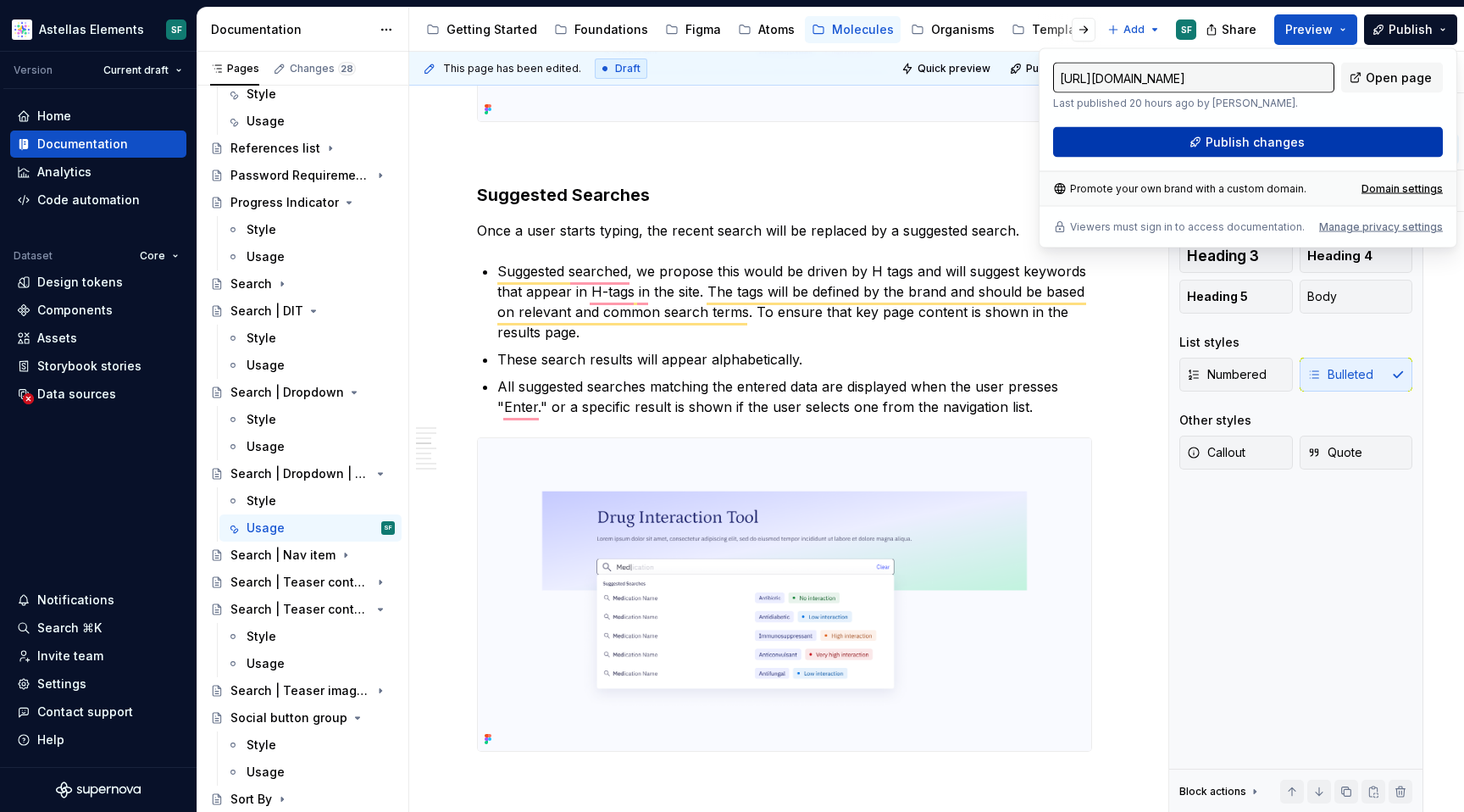
click at [1350, 145] on button "Publish changes" at bounding box center [1248, 142] width 390 height 31
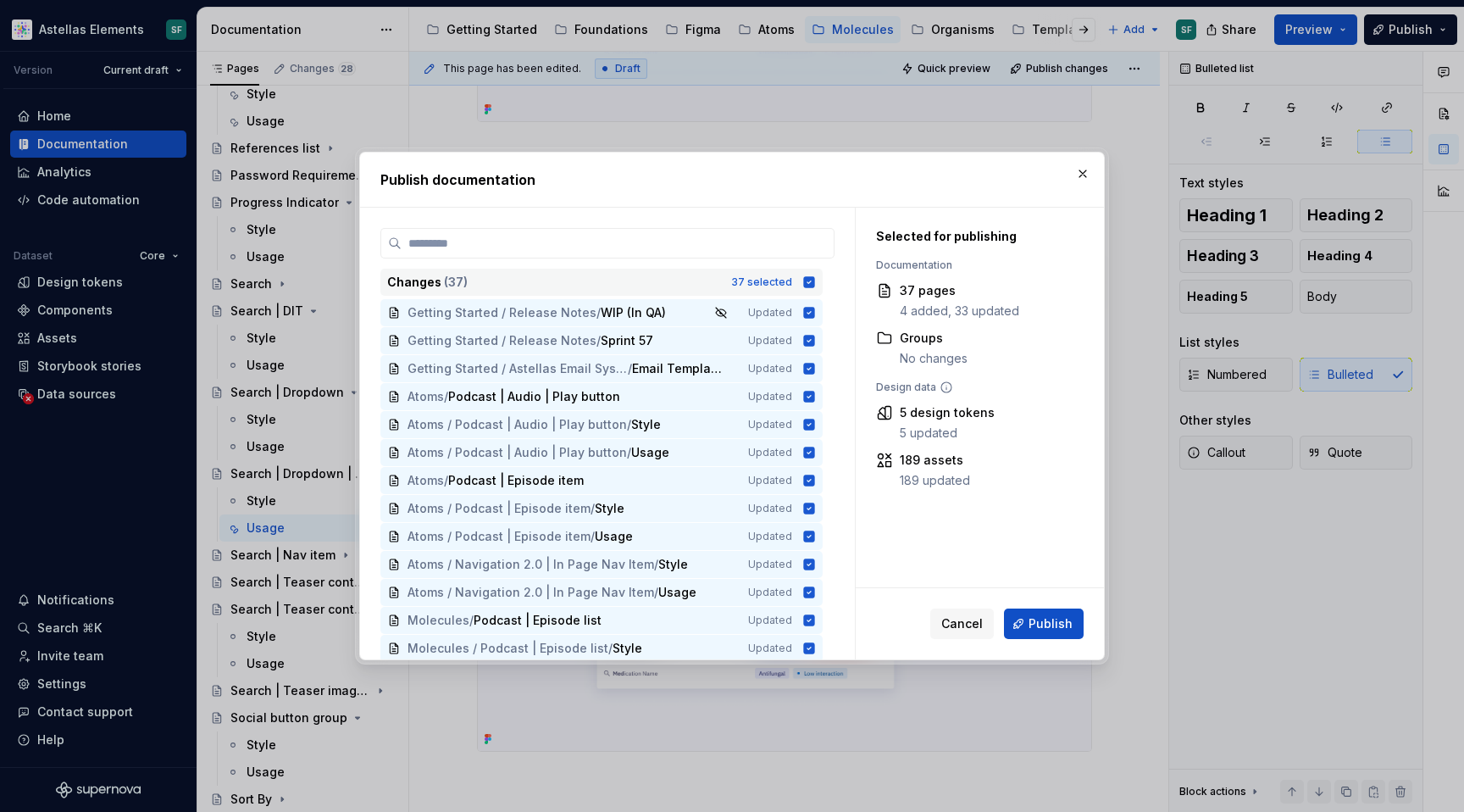
click at [815, 278] on icon at bounding box center [809, 281] width 11 height 11
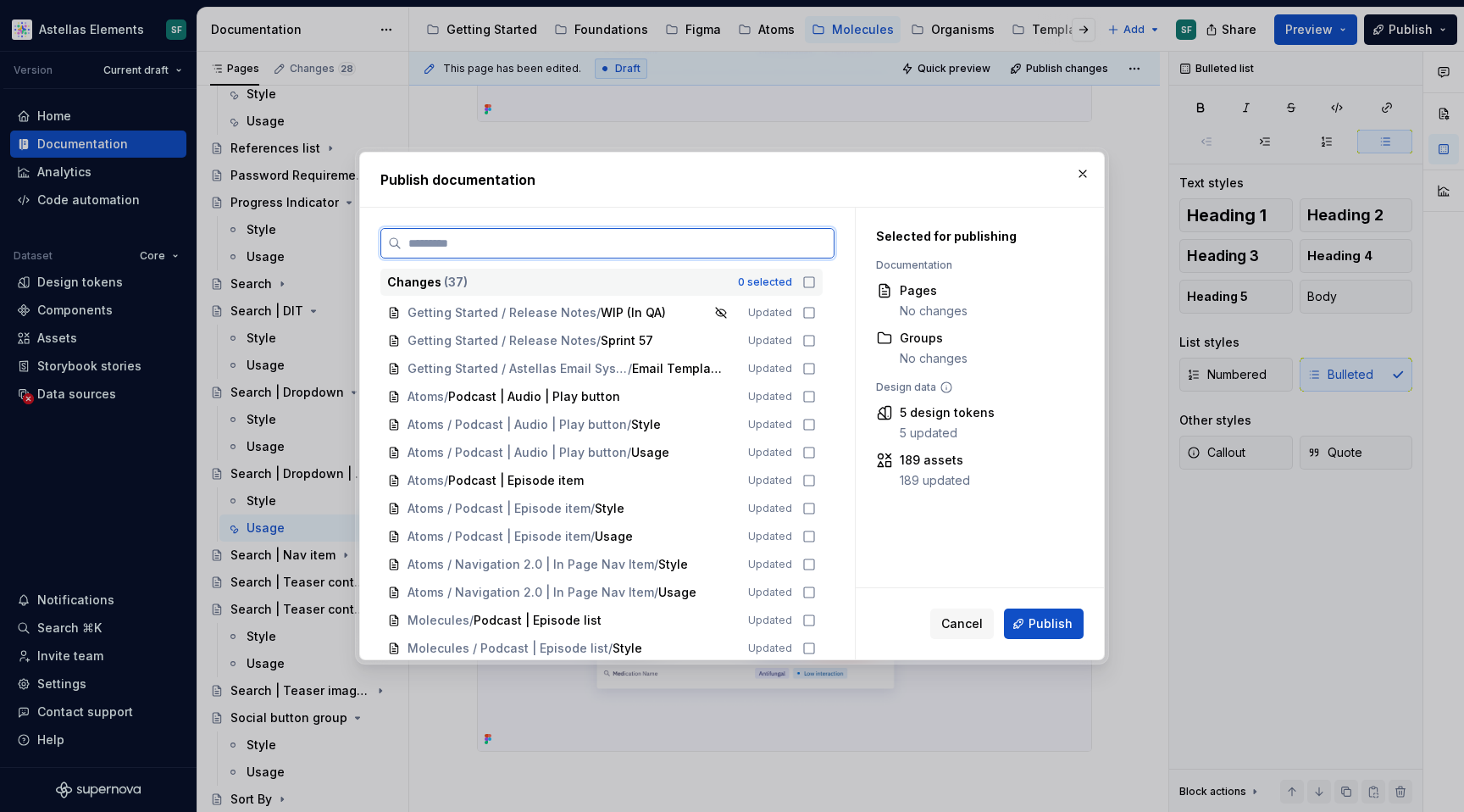
click at [752, 250] on input "search" at bounding box center [617, 243] width 432 height 17
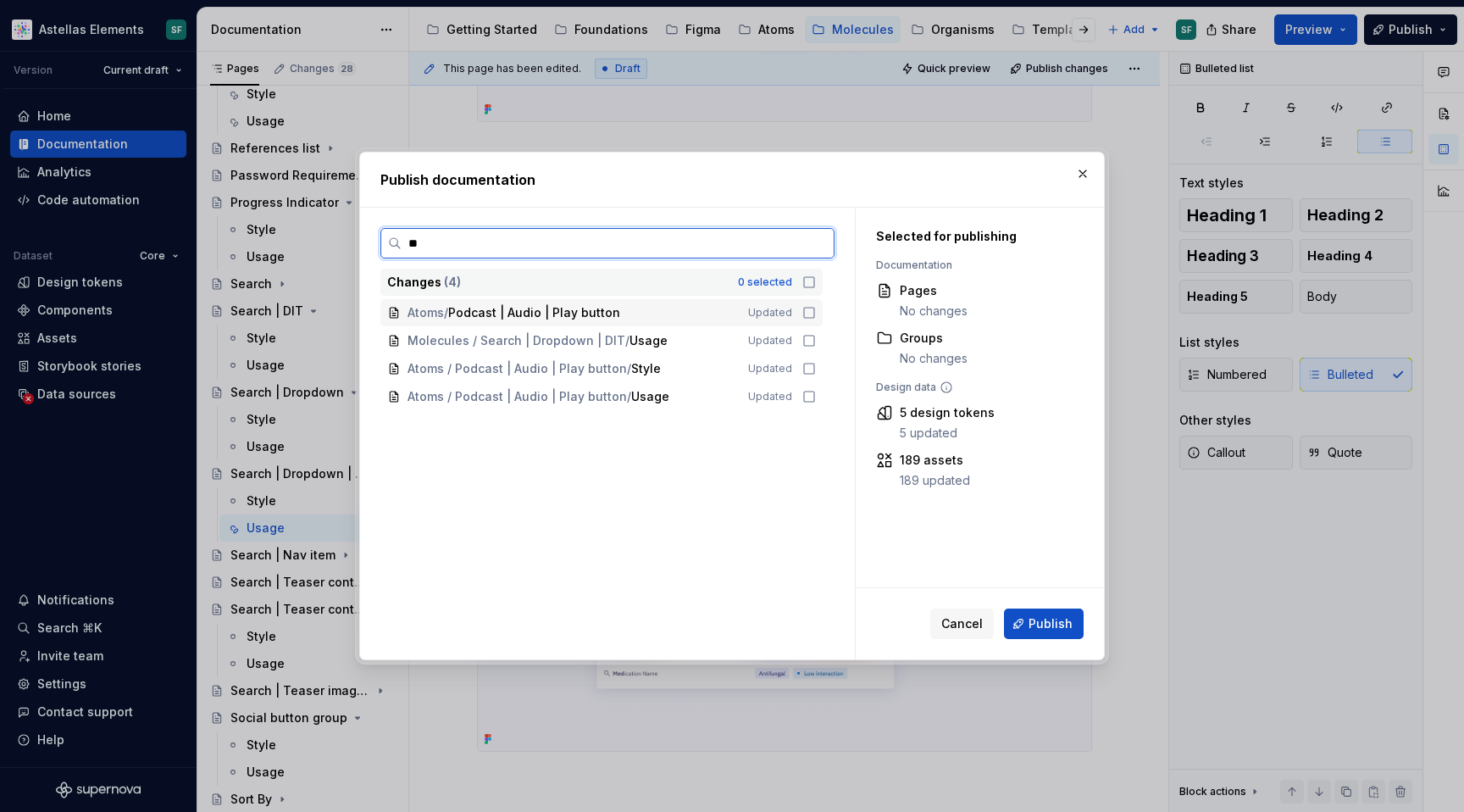
type input "***"
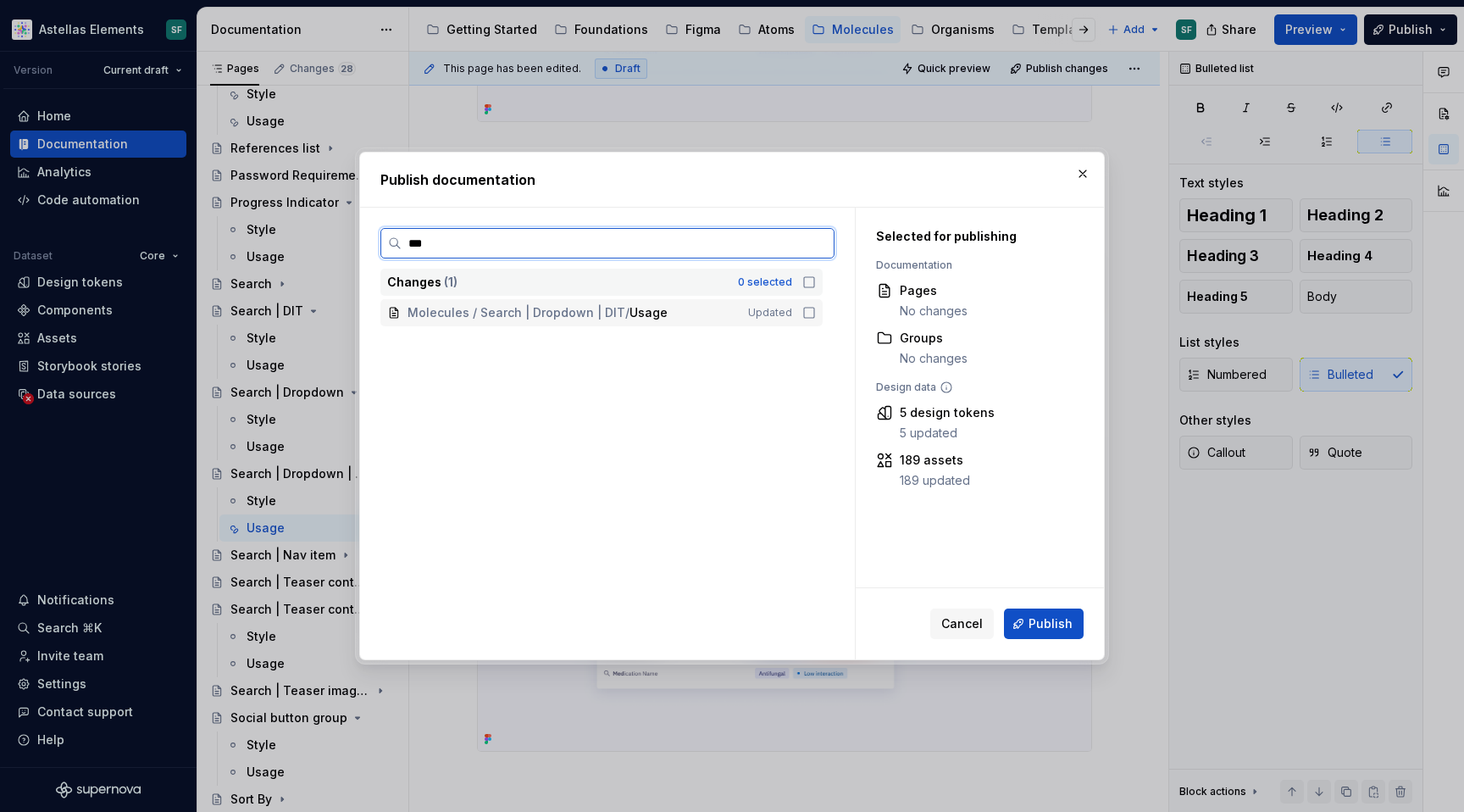
click at [814, 306] on icon at bounding box center [809, 313] width 14 height 14
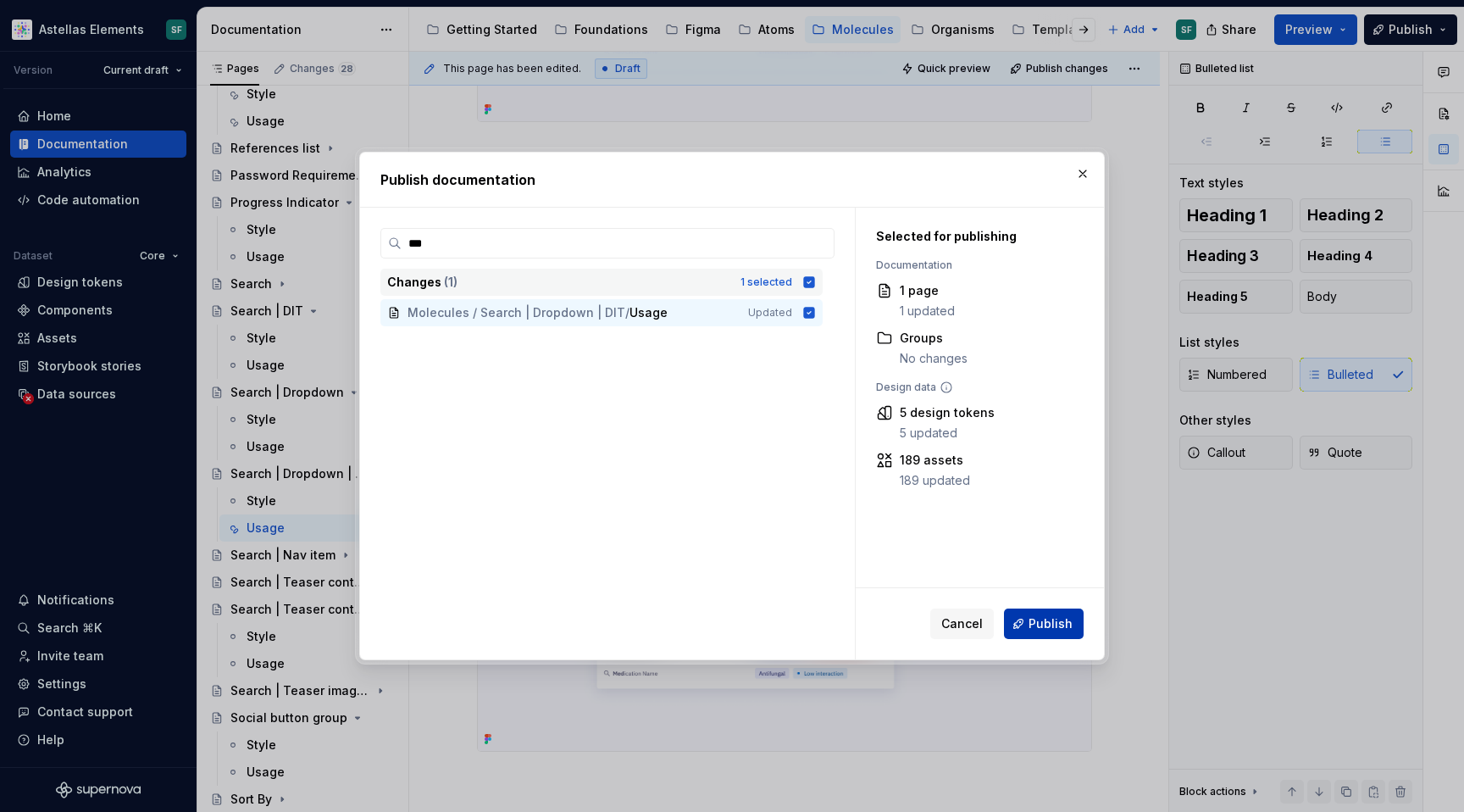
click at [1051, 622] on span "Publish" at bounding box center [1051, 623] width 44 height 17
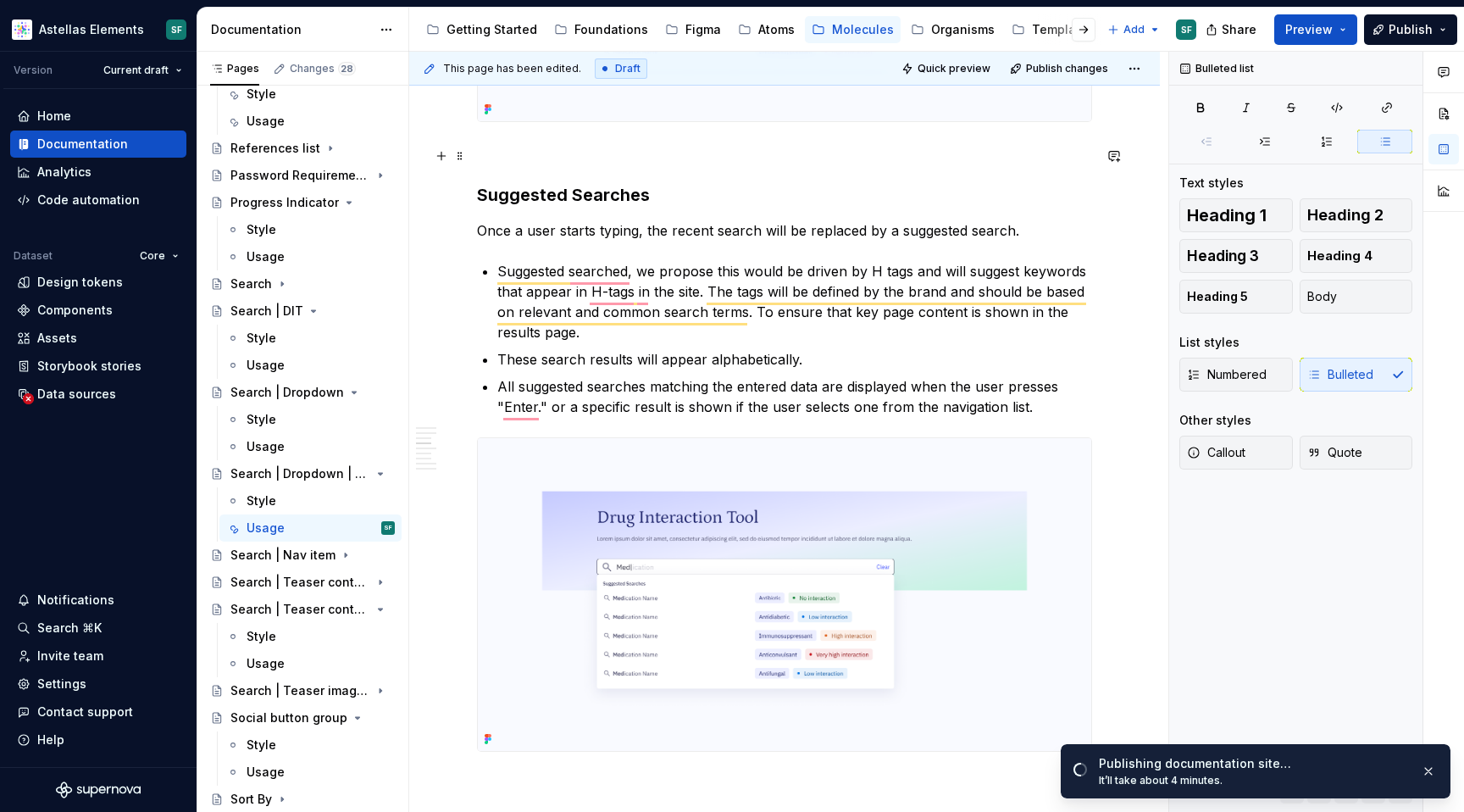
type textarea "*"
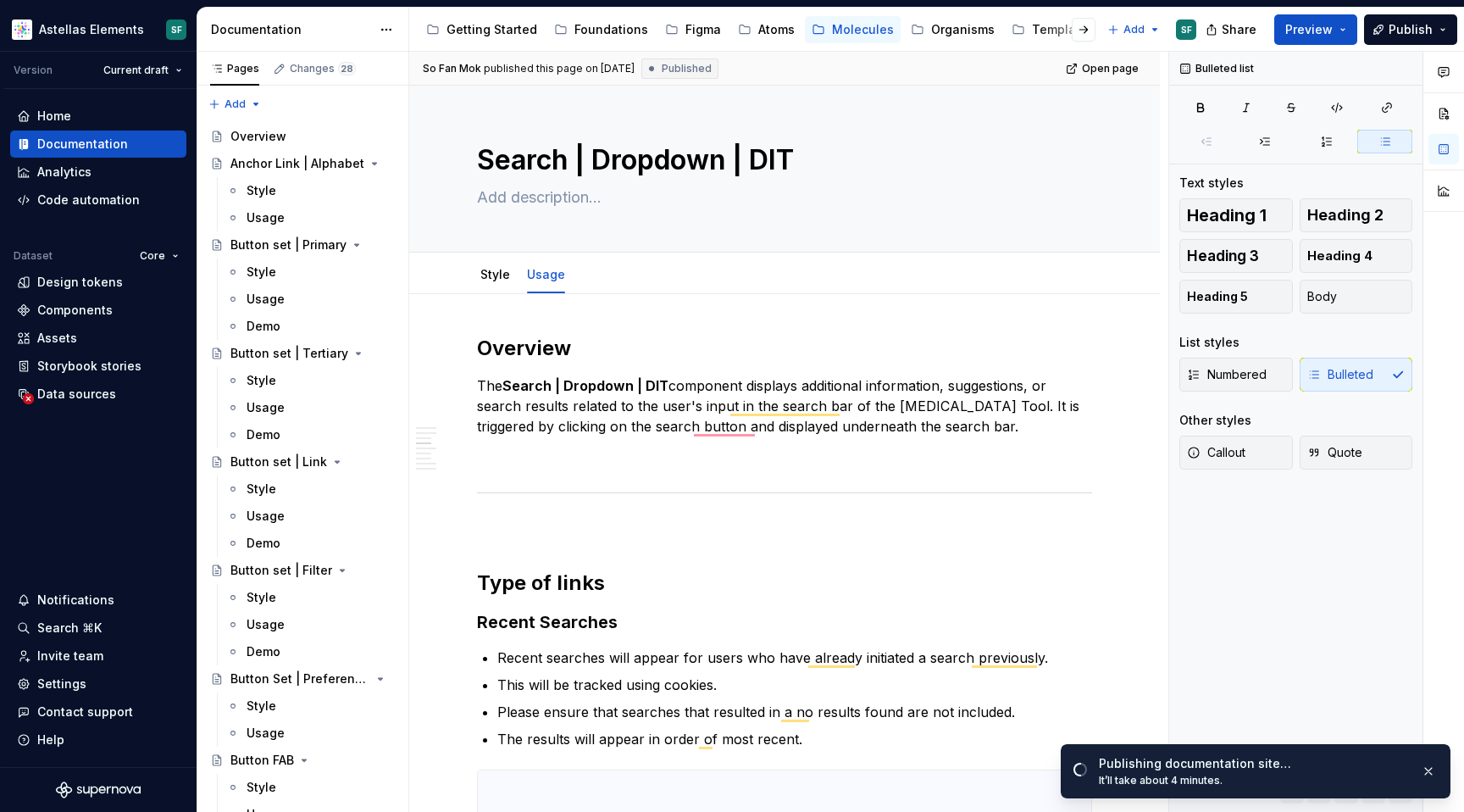
type textarea "*"
